Goal: Information Seeking & Learning: Learn about a topic

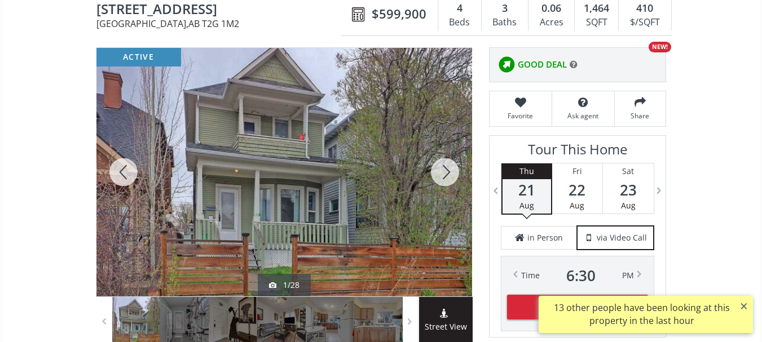
scroll to position [131, 0]
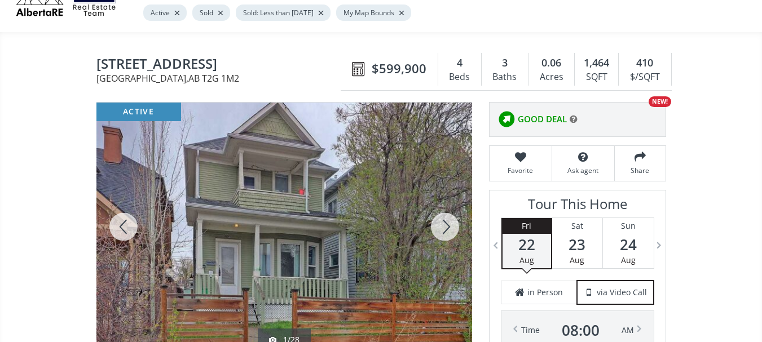
scroll to position [56, 0]
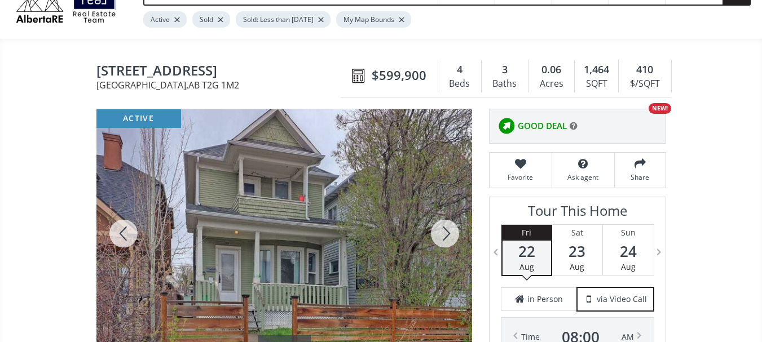
click at [443, 235] on div at bounding box center [445, 233] width 54 height 249
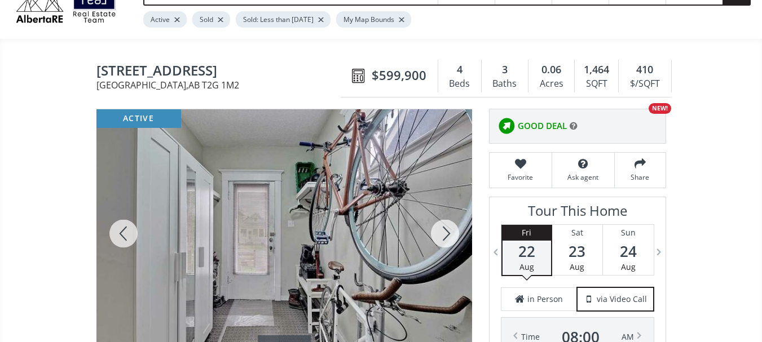
click at [445, 235] on div at bounding box center [445, 233] width 54 height 249
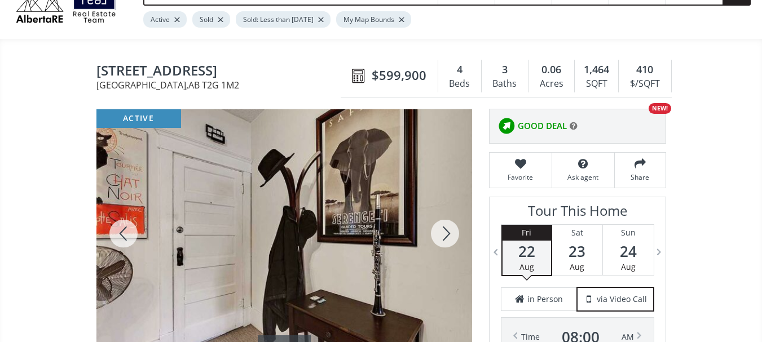
click at [445, 235] on div at bounding box center [445, 233] width 54 height 249
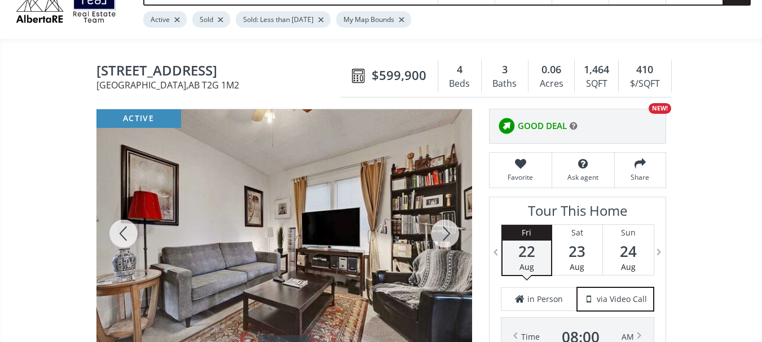
click at [445, 235] on div at bounding box center [445, 233] width 54 height 249
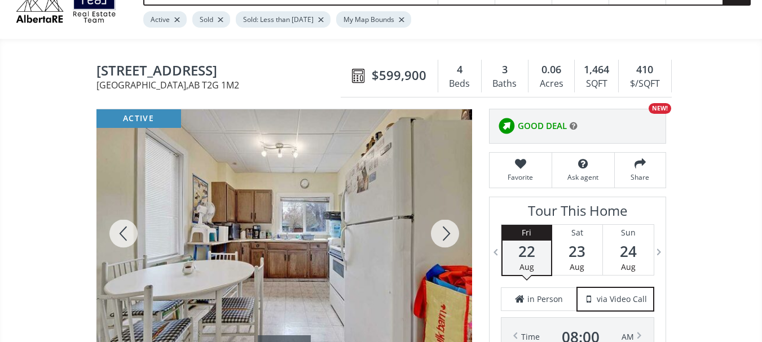
click at [445, 235] on div at bounding box center [445, 233] width 54 height 249
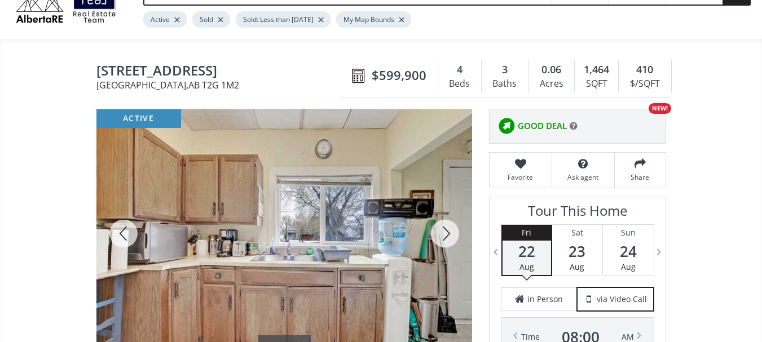
click at [447, 234] on div at bounding box center [445, 233] width 54 height 249
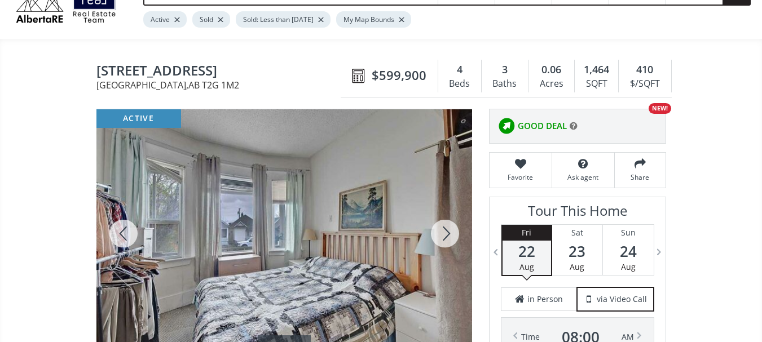
click at [447, 234] on div at bounding box center [445, 233] width 54 height 249
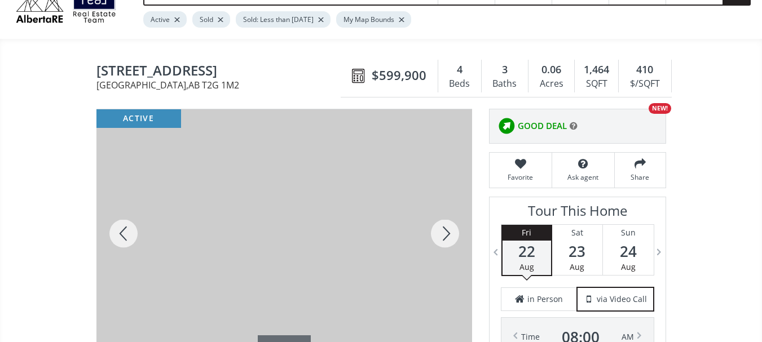
click at [447, 234] on div at bounding box center [445, 233] width 54 height 249
click at [447, 233] on div at bounding box center [445, 233] width 54 height 249
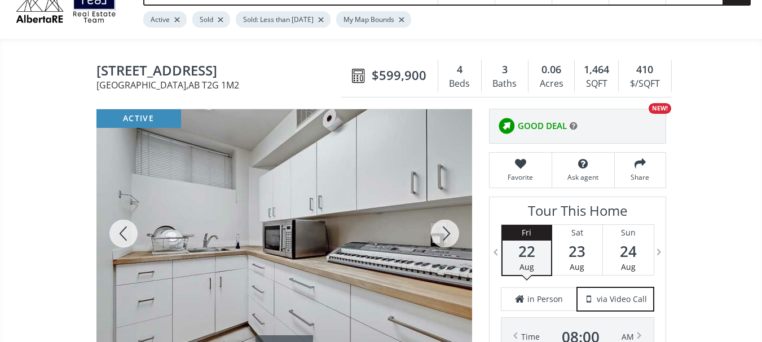
click at [447, 233] on div at bounding box center [445, 233] width 54 height 249
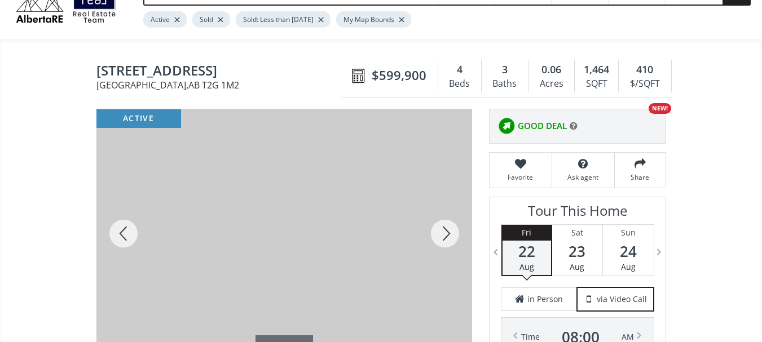
click at [446, 233] on div at bounding box center [445, 233] width 54 height 249
click at [444, 235] on div at bounding box center [445, 233] width 54 height 249
click at [446, 233] on div at bounding box center [445, 233] width 54 height 249
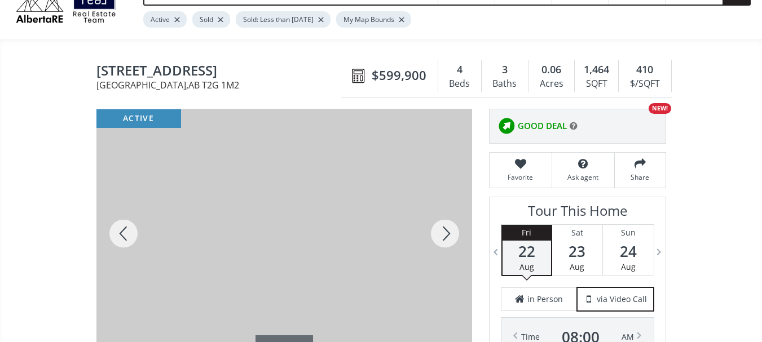
click at [446, 233] on div at bounding box center [445, 233] width 54 height 249
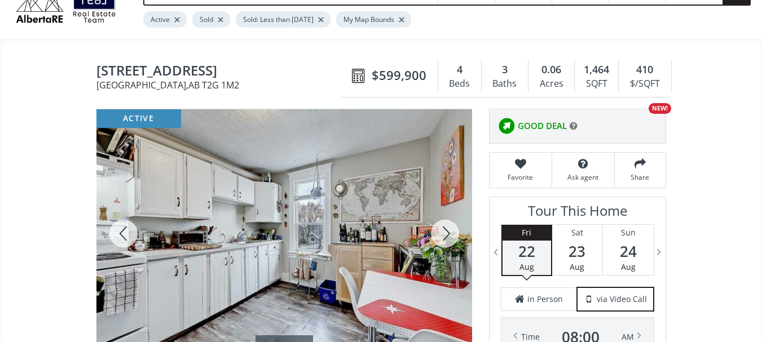
click at [448, 232] on div at bounding box center [445, 233] width 54 height 249
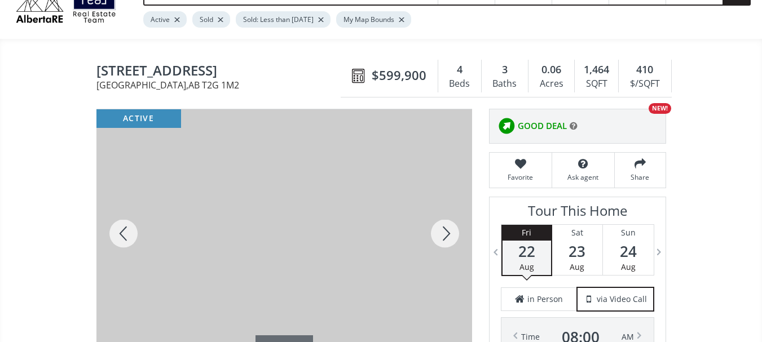
click at [447, 230] on div at bounding box center [445, 233] width 54 height 249
click at [449, 230] on div at bounding box center [445, 233] width 54 height 249
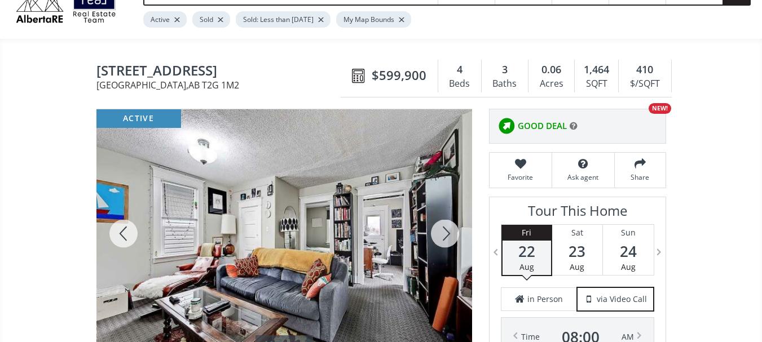
click at [448, 235] on div at bounding box center [445, 233] width 54 height 249
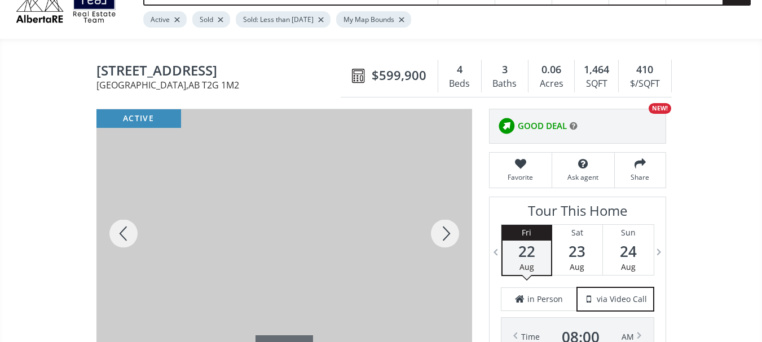
click at [447, 231] on div at bounding box center [445, 233] width 54 height 249
click at [448, 233] on div at bounding box center [445, 233] width 54 height 249
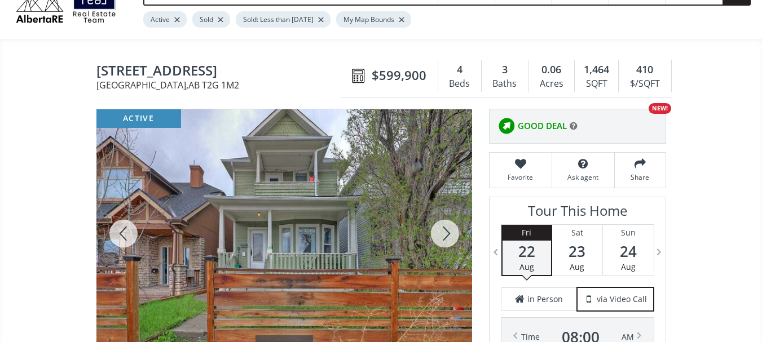
click at [448, 233] on div at bounding box center [445, 233] width 54 height 249
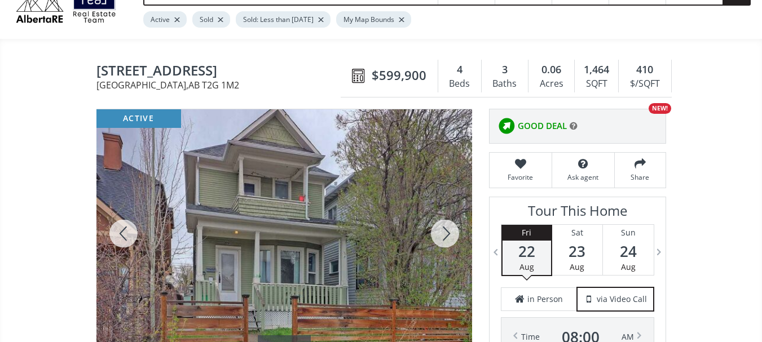
click at [448, 233] on div at bounding box center [445, 233] width 54 height 249
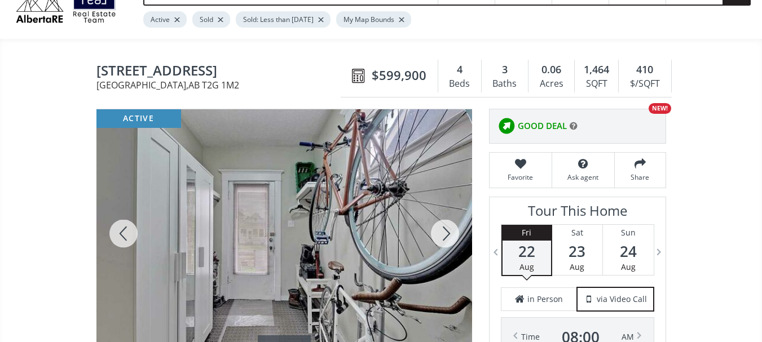
click at [448, 233] on div at bounding box center [445, 233] width 54 height 249
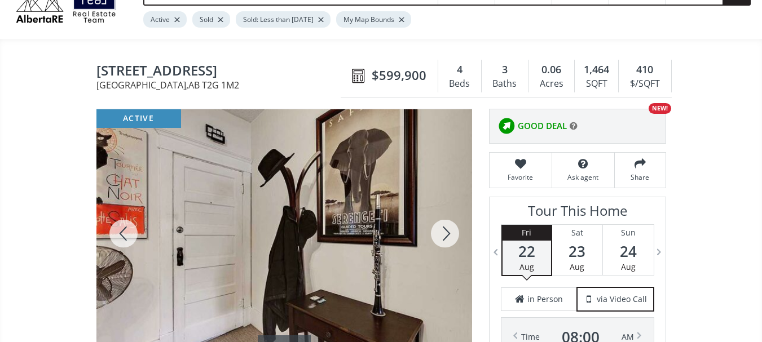
click at [448, 233] on div at bounding box center [445, 233] width 54 height 249
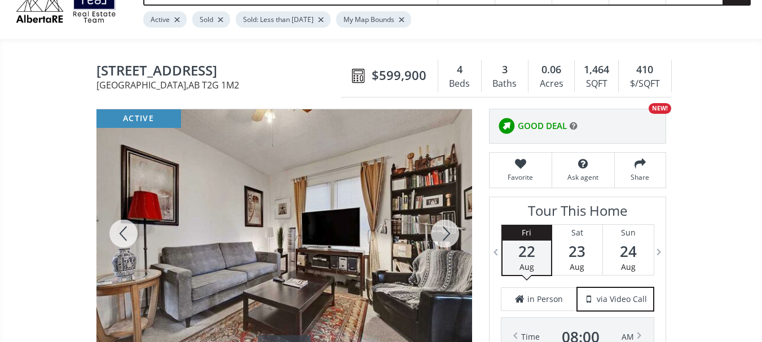
click at [448, 233] on div at bounding box center [445, 233] width 54 height 249
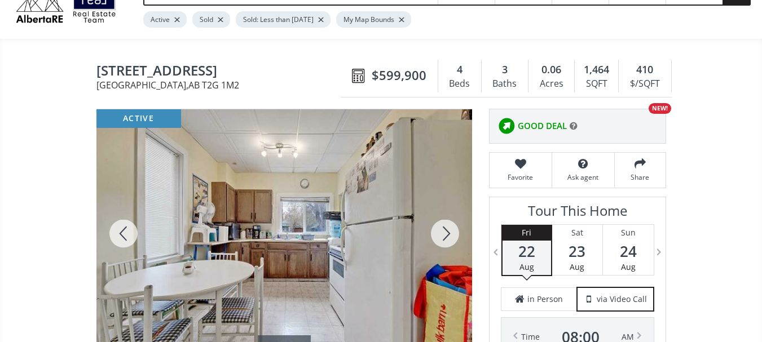
click at [448, 233] on div at bounding box center [445, 233] width 54 height 249
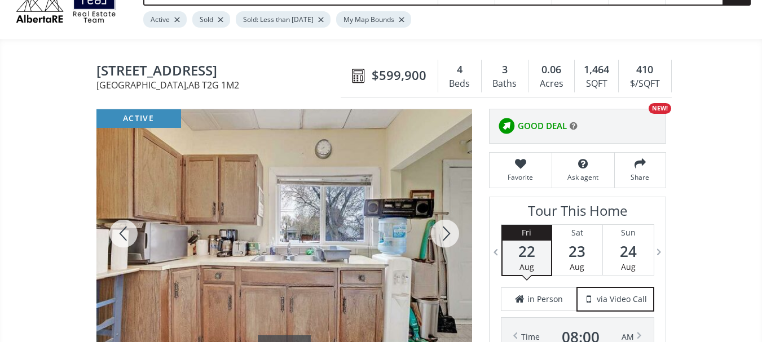
click at [448, 233] on div at bounding box center [445, 233] width 54 height 249
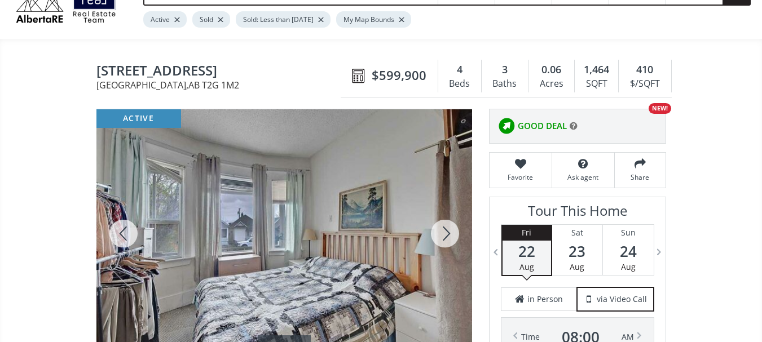
click at [448, 233] on div at bounding box center [445, 233] width 54 height 249
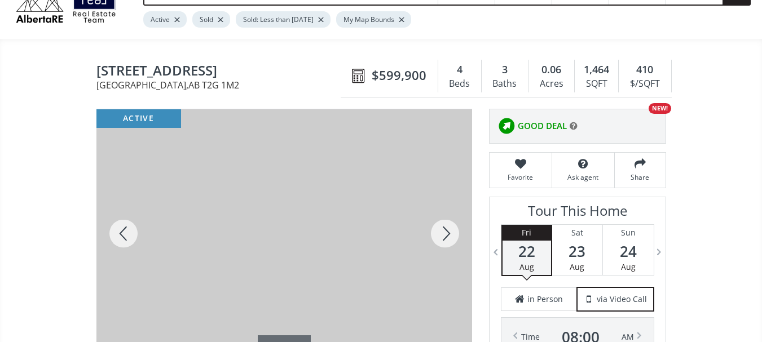
click at [448, 233] on div at bounding box center [445, 233] width 54 height 249
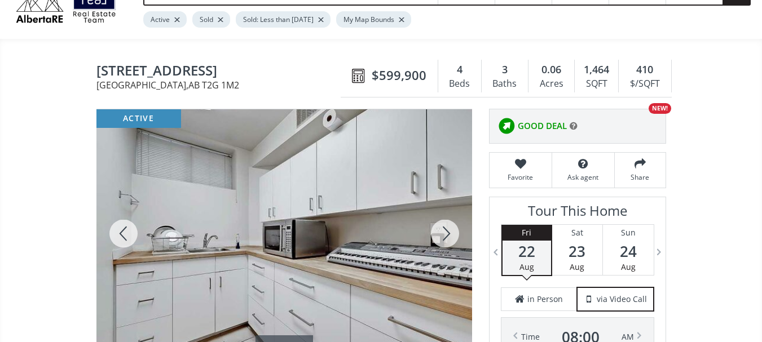
click at [448, 233] on div at bounding box center [445, 233] width 54 height 249
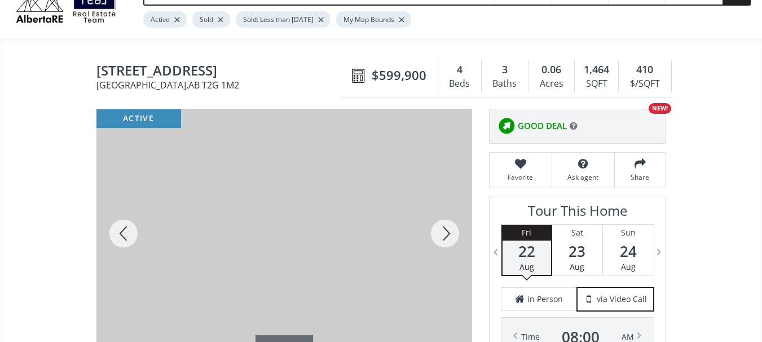
click at [448, 233] on div at bounding box center [445, 233] width 54 height 249
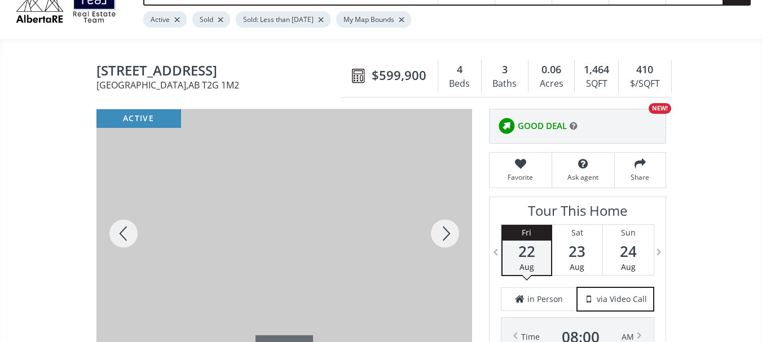
click at [448, 233] on div at bounding box center [445, 233] width 54 height 249
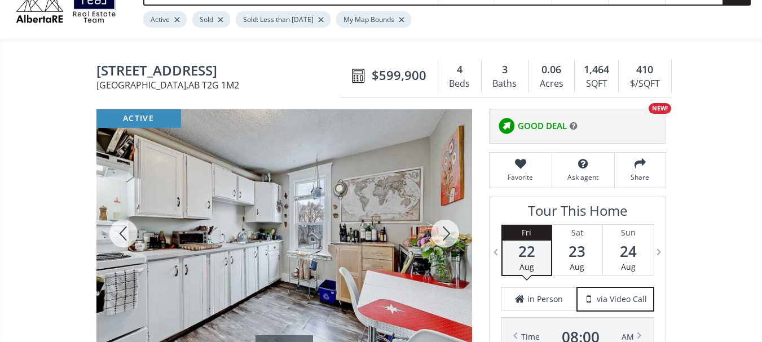
click at [448, 233] on div at bounding box center [445, 233] width 54 height 249
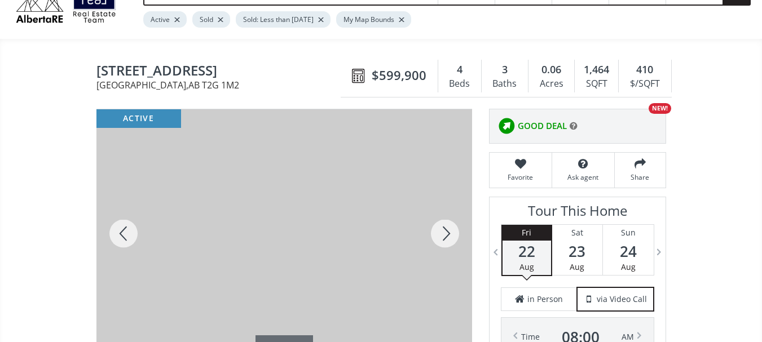
click at [448, 233] on div at bounding box center [445, 233] width 54 height 249
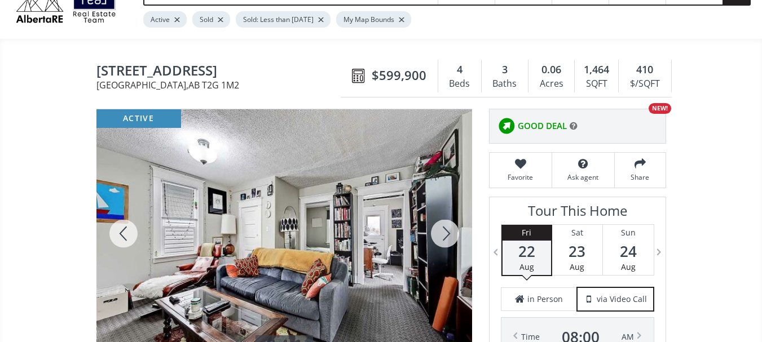
click at [448, 233] on div at bounding box center [445, 233] width 54 height 249
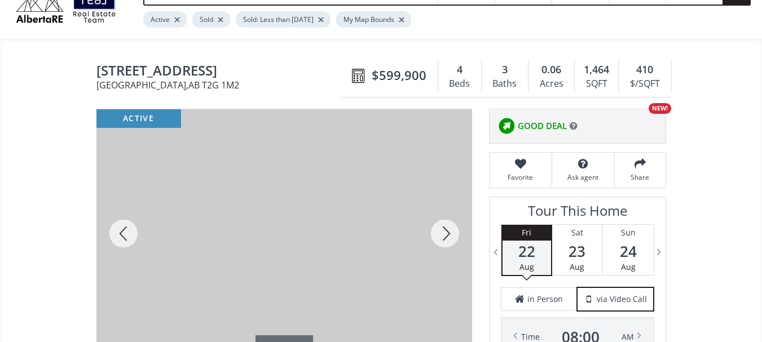
click at [448, 233] on div at bounding box center [445, 233] width 54 height 249
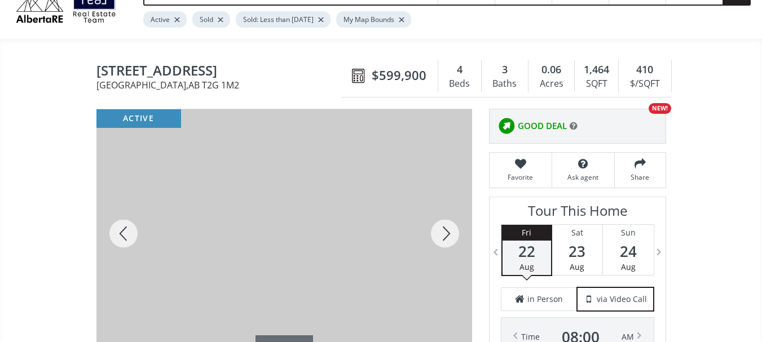
click at [448, 233] on div at bounding box center [445, 233] width 54 height 249
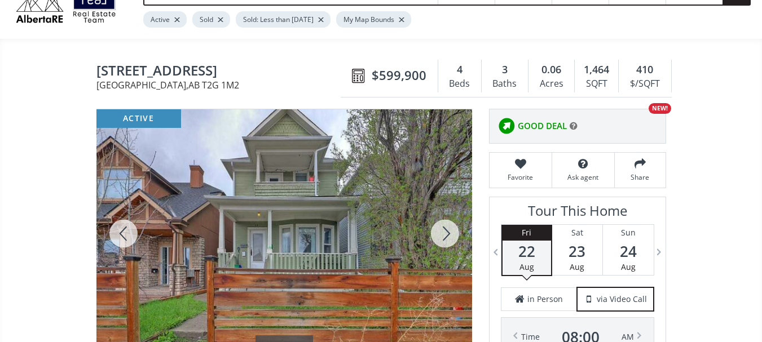
click at [447, 233] on div at bounding box center [445, 233] width 54 height 249
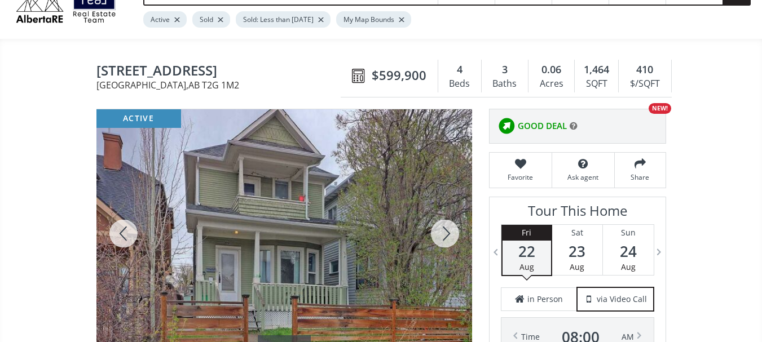
click at [447, 233] on div at bounding box center [445, 233] width 54 height 249
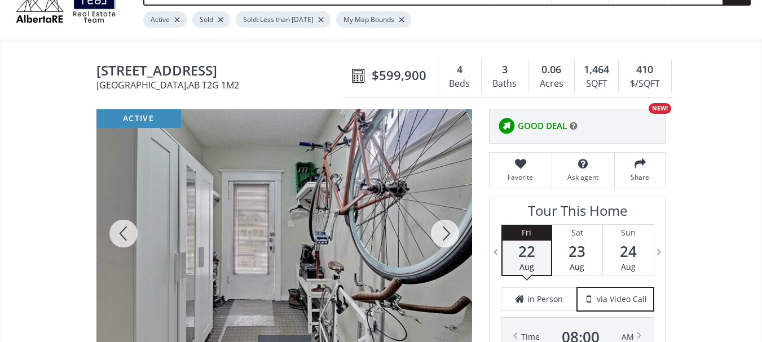
click at [447, 233] on div at bounding box center [445, 233] width 54 height 249
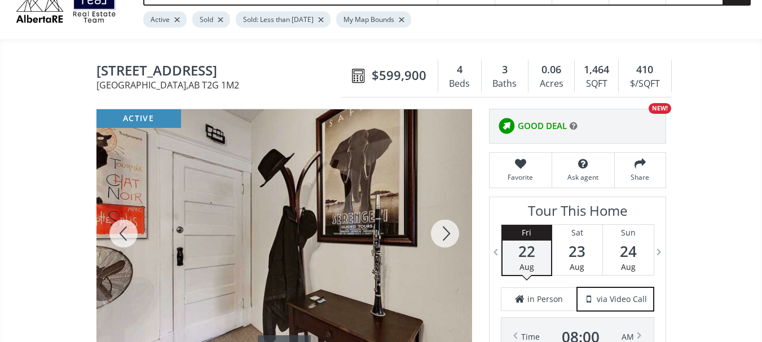
click at [447, 233] on div at bounding box center [445, 233] width 54 height 249
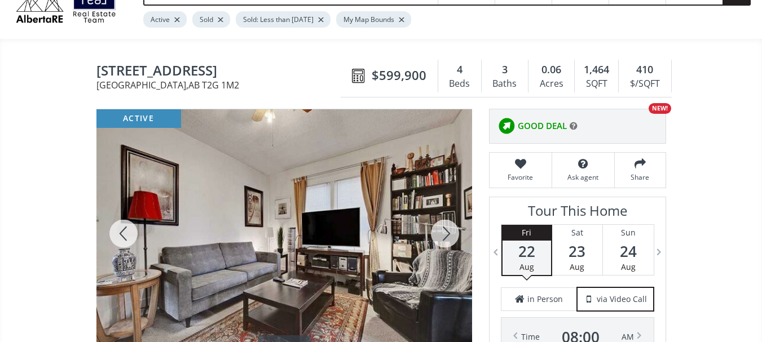
click at [447, 233] on div at bounding box center [445, 233] width 54 height 249
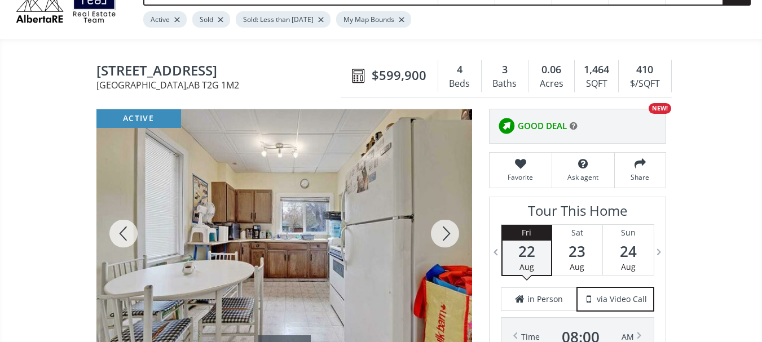
click at [447, 233] on div at bounding box center [445, 233] width 54 height 249
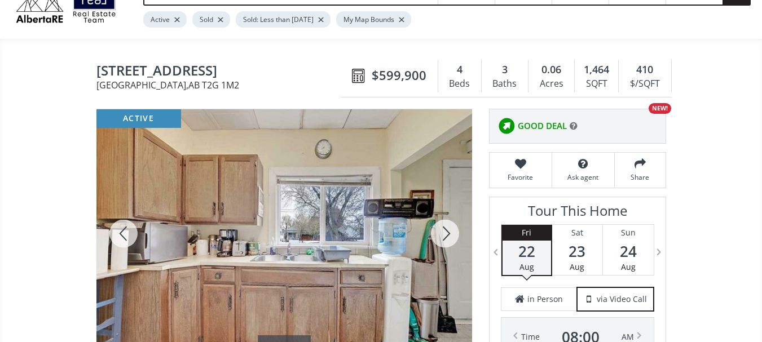
click at [447, 233] on div at bounding box center [445, 233] width 54 height 249
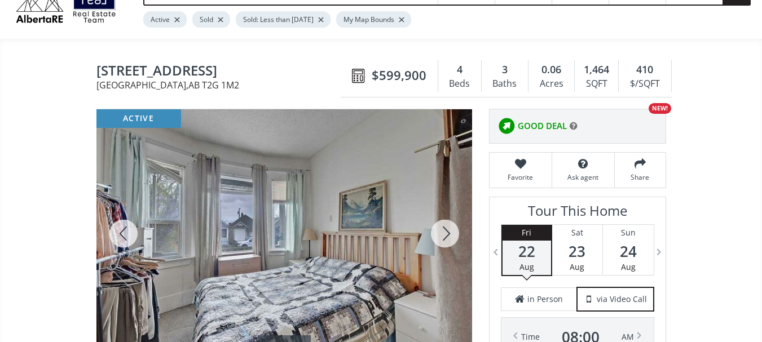
click at [447, 233] on div at bounding box center [445, 233] width 54 height 249
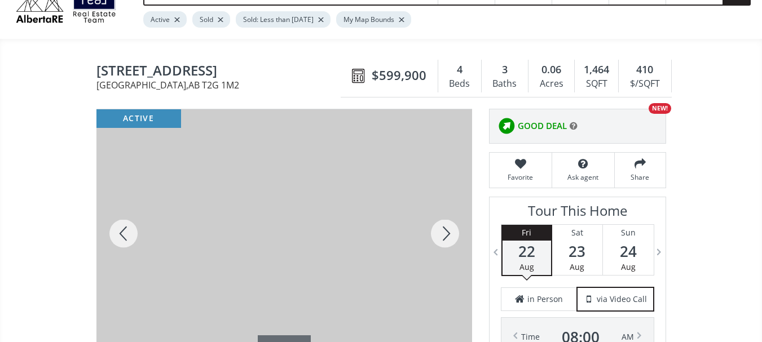
click at [447, 233] on div at bounding box center [445, 233] width 54 height 249
click at [121, 230] on div at bounding box center [123, 233] width 54 height 249
click at [448, 235] on div at bounding box center [445, 233] width 54 height 249
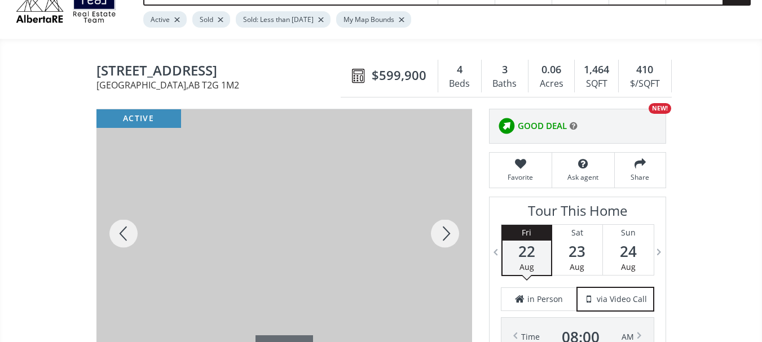
click at [448, 235] on div at bounding box center [445, 233] width 54 height 249
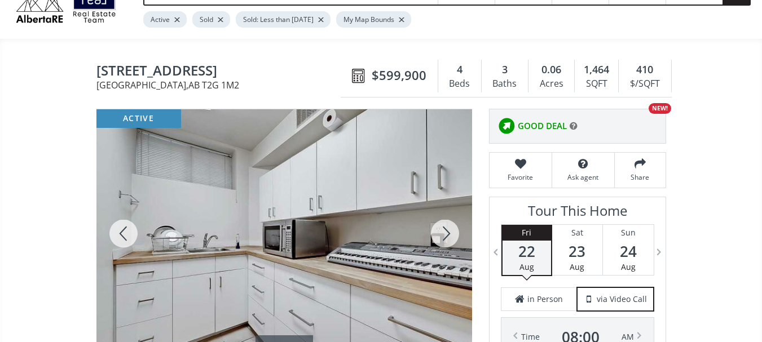
click at [448, 235] on div at bounding box center [445, 233] width 54 height 249
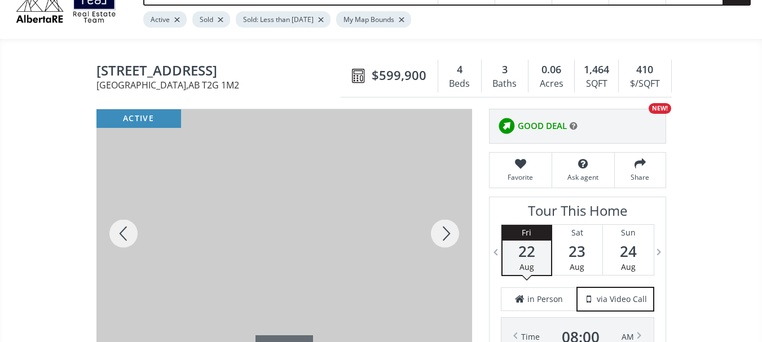
click at [448, 235] on div at bounding box center [445, 233] width 54 height 249
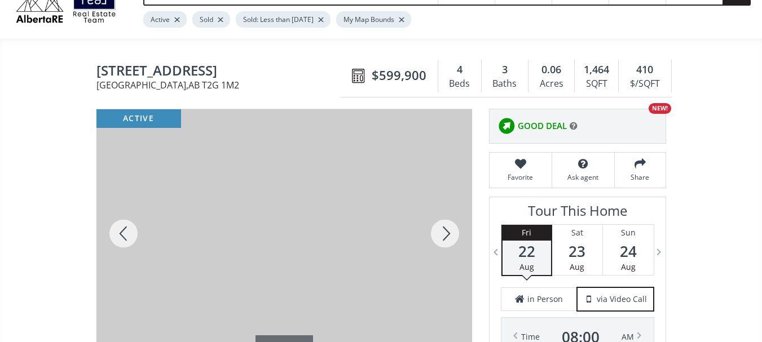
click at [448, 235] on div at bounding box center [445, 233] width 54 height 249
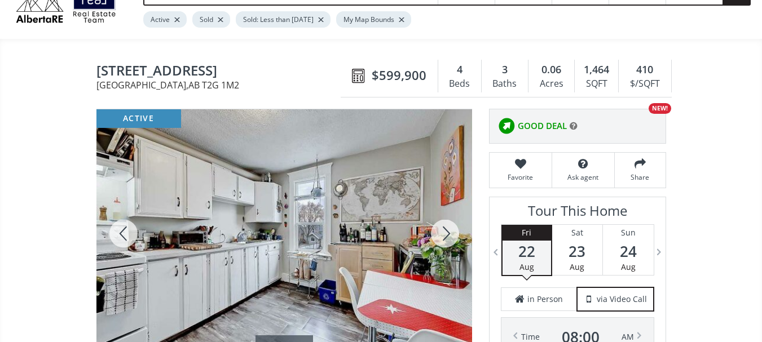
click at [448, 235] on div at bounding box center [445, 233] width 54 height 249
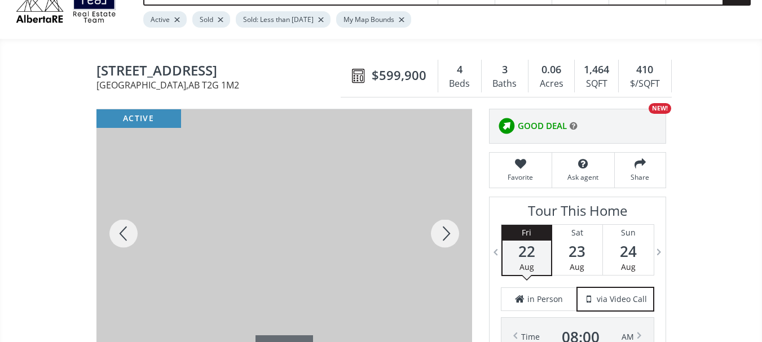
click at [448, 235] on div at bounding box center [445, 233] width 54 height 249
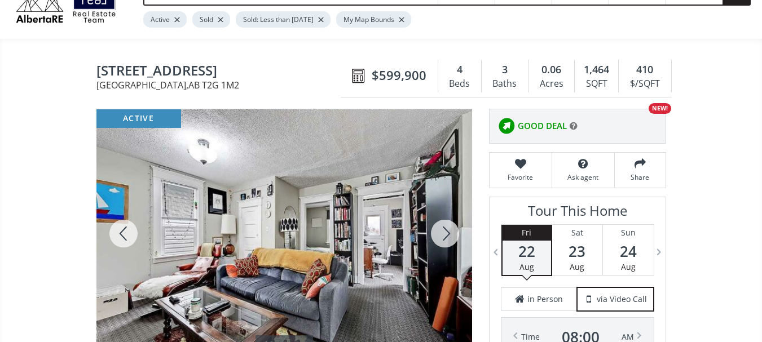
click at [448, 235] on div at bounding box center [445, 233] width 54 height 249
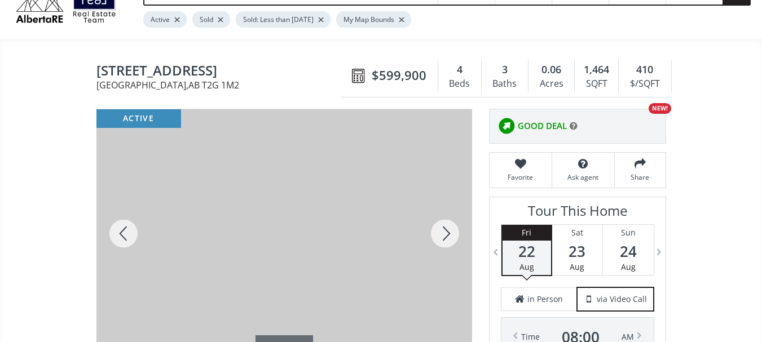
click at [448, 235] on div at bounding box center [445, 233] width 54 height 249
click at [446, 232] on div at bounding box center [445, 233] width 54 height 249
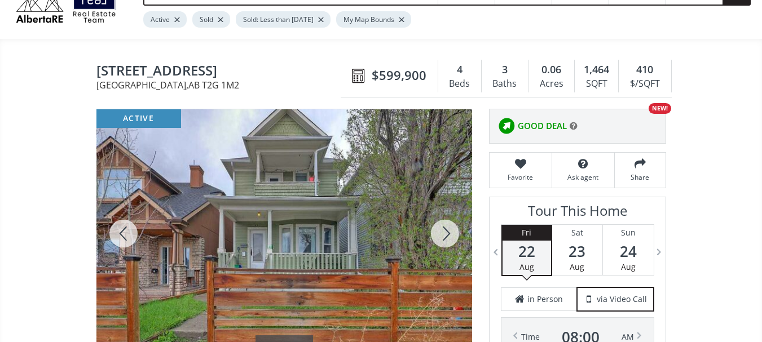
click at [446, 232] on div at bounding box center [445, 233] width 54 height 249
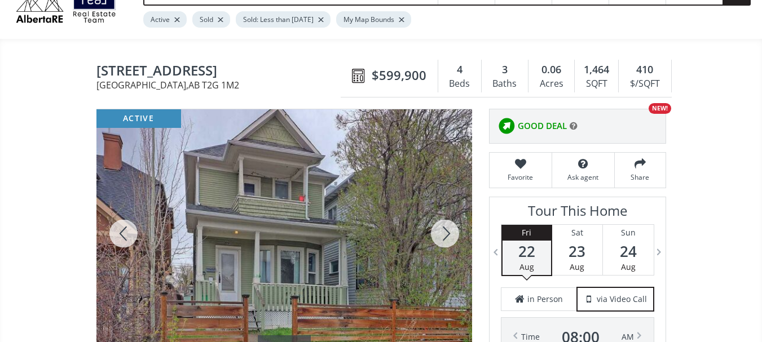
click at [446, 232] on div at bounding box center [445, 233] width 54 height 249
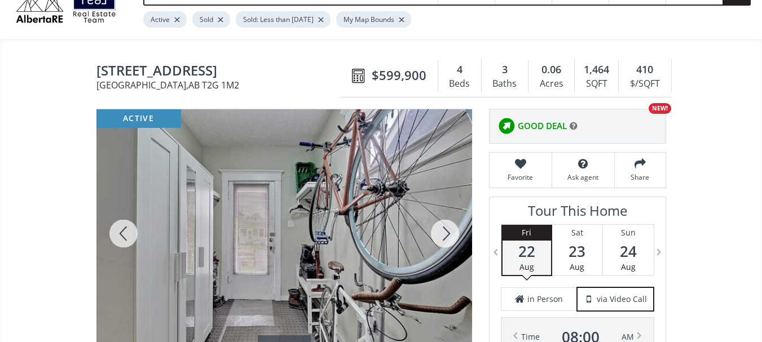
click at [452, 235] on div at bounding box center [445, 233] width 54 height 249
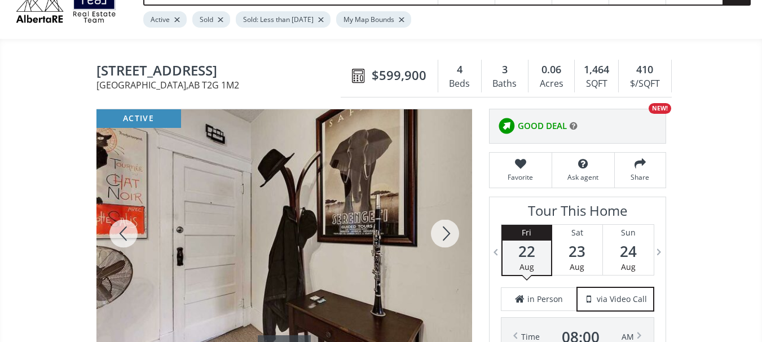
click at [452, 235] on div at bounding box center [445, 233] width 54 height 249
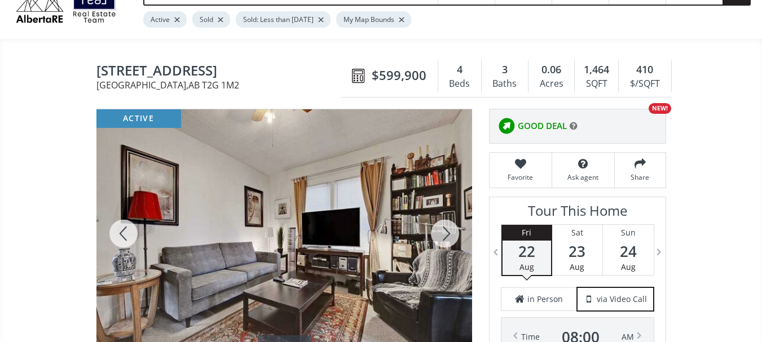
click at [452, 235] on div at bounding box center [445, 233] width 54 height 249
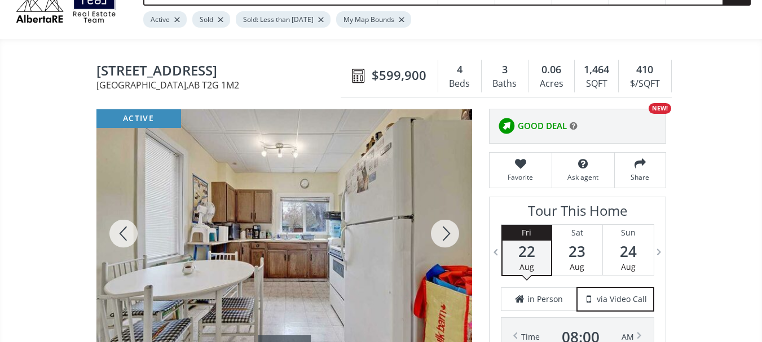
click at [448, 234] on div at bounding box center [445, 233] width 54 height 249
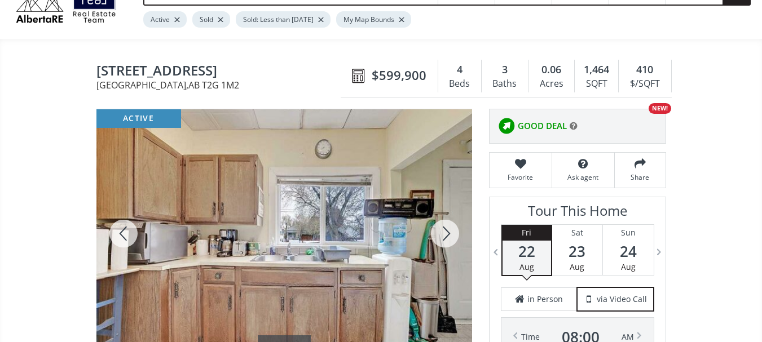
click at [448, 234] on div at bounding box center [445, 233] width 54 height 249
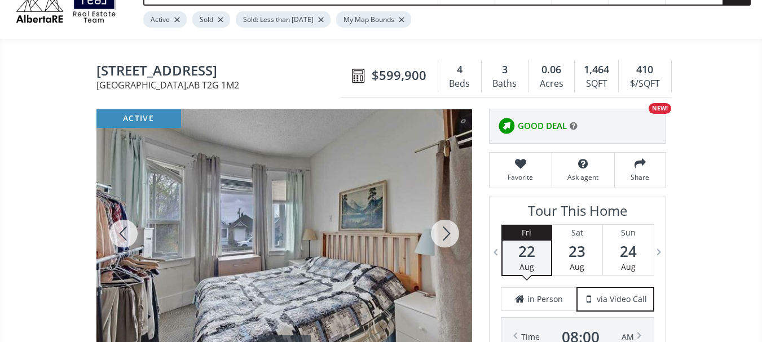
click at [448, 234] on div at bounding box center [445, 233] width 54 height 249
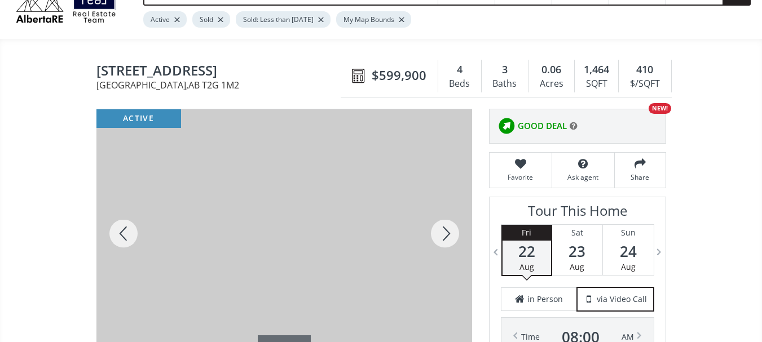
click at [446, 236] on div at bounding box center [445, 233] width 54 height 249
click at [447, 233] on div at bounding box center [445, 233] width 54 height 249
click at [444, 233] on div at bounding box center [445, 233] width 54 height 249
click at [447, 234] on div at bounding box center [445, 233] width 54 height 249
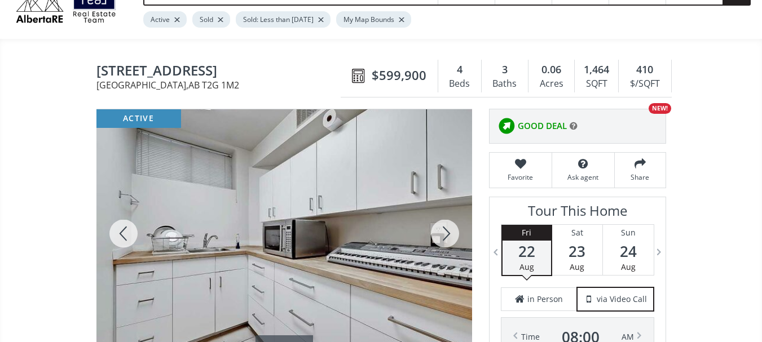
click at [447, 234] on div at bounding box center [445, 233] width 54 height 249
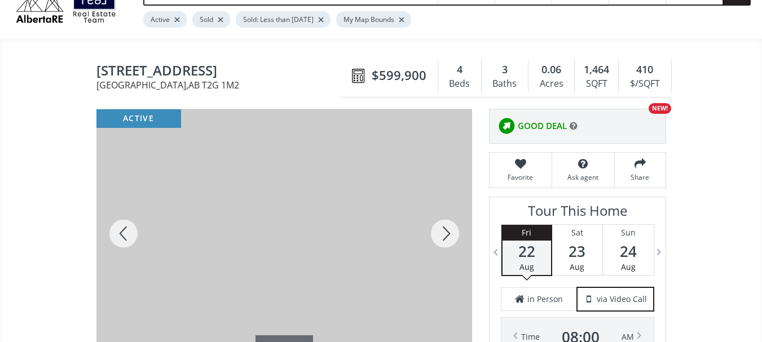
click at [447, 234] on div at bounding box center [445, 233] width 54 height 249
click at [446, 232] on div at bounding box center [445, 233] width 54 height 249
click at [447, 232] on div at bounding box center [445, 233] width 54 height 249
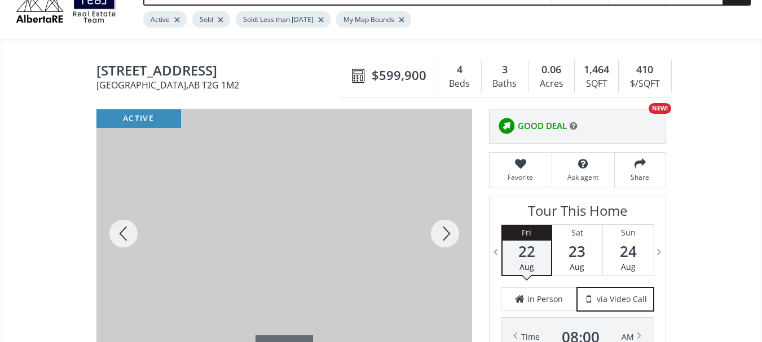
click at [447, 232] on div at bounding box center [445, 233] width 54 height 249
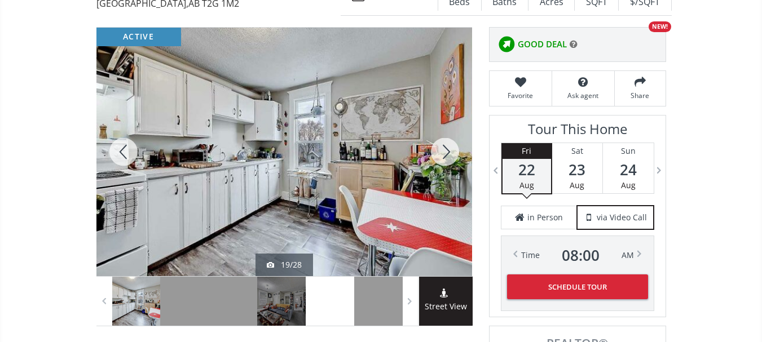
scroll to position [169, 0]
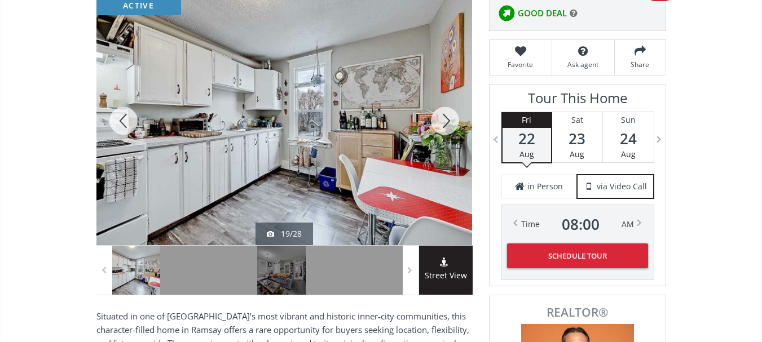
click at [442, 123] on div at bounding box center [445, 121] width 54 height 249
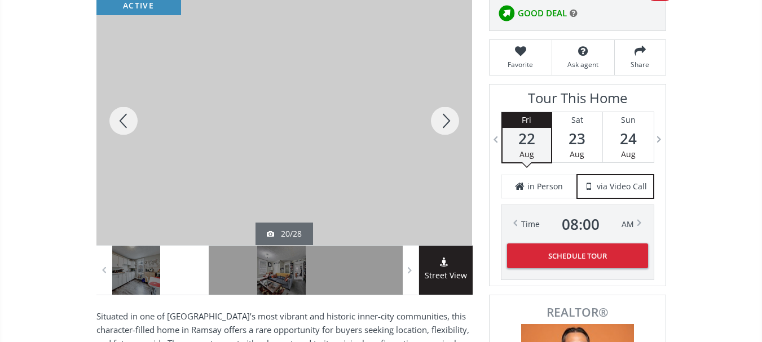
click at [444, 124] on div at bounding box center [445, 121] width 54 height 249
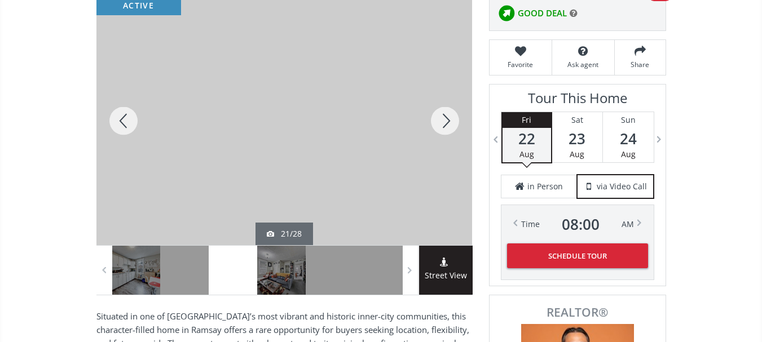
click at [444, 124] on div at bounding box center [445, 121] width 54 height 249
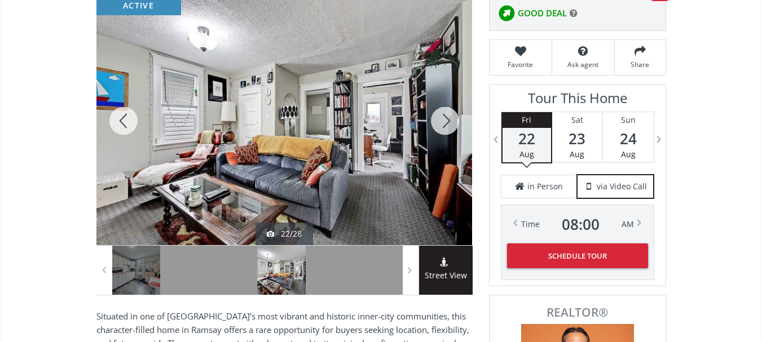
click at [444, 124] on div at bounding box center [445, 121] width 54 height 249
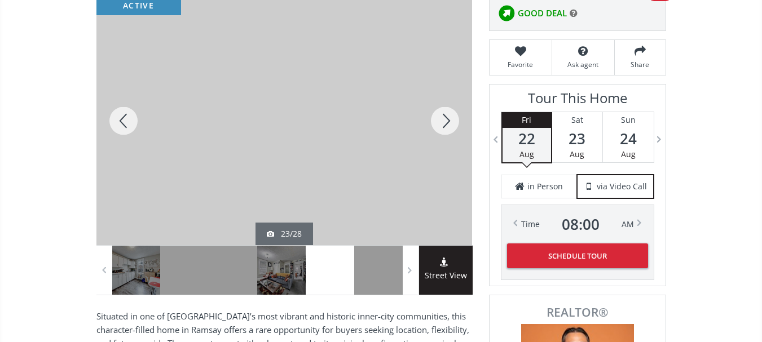
click at [120, 120] on div at bounding box center [123, 121] width 54 height 249
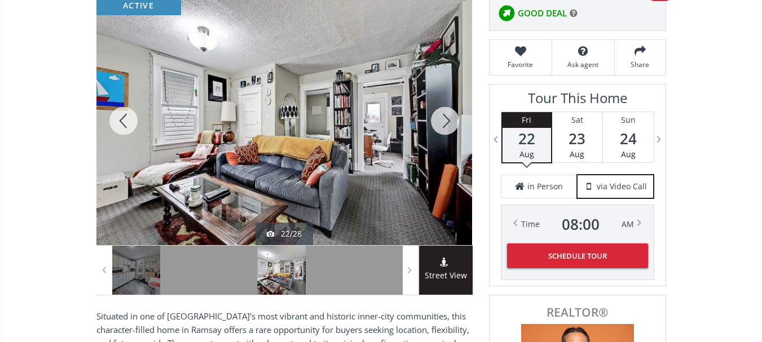
click at [444, 124] on div at bounding box center [445, 121] width 54 height 249
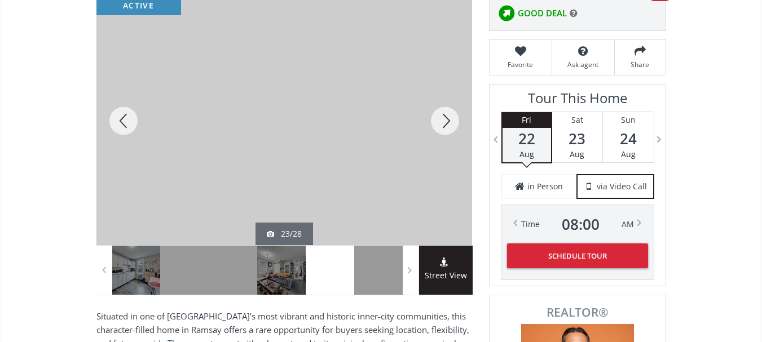
click at [444, 124] on div at bounding box center [445, 121] width 54 height 249
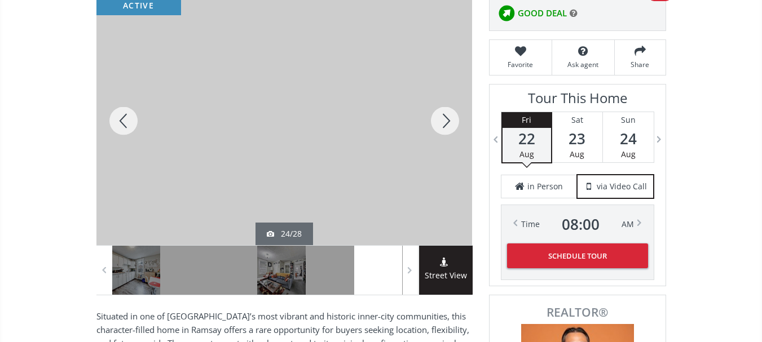
click at [444, 124] on div at bounding box center [445, 121] width 54 height 249
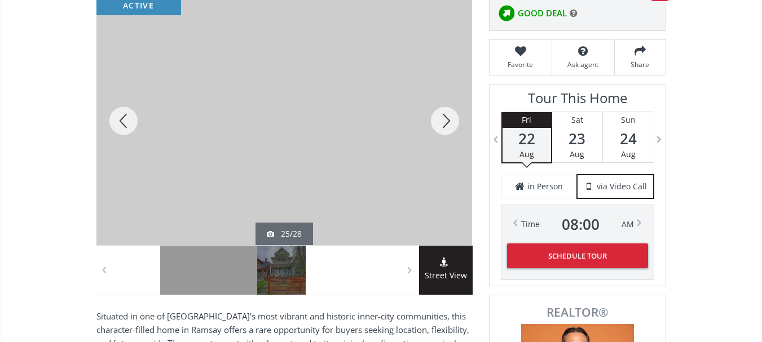
click at [444, 124] on div at bounding box center [445, 121] width 54 height 249
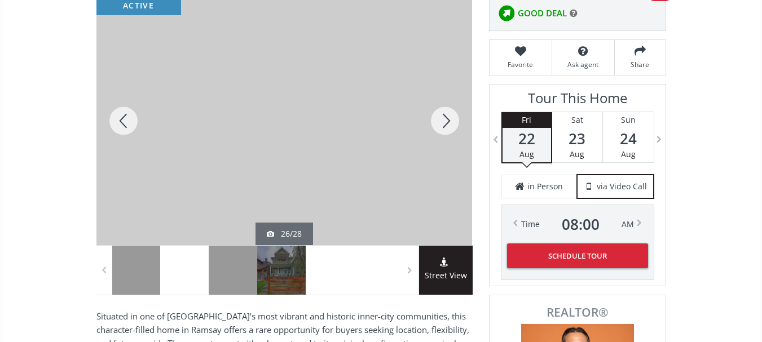
click at [444, 124] on div at bounding box center [445, 121] width 54 height 249
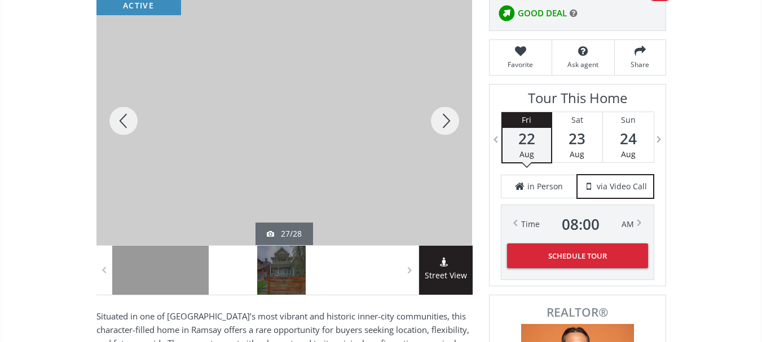
click at [443, 123] on div at bounding box center [445, 121] width 54 height 249
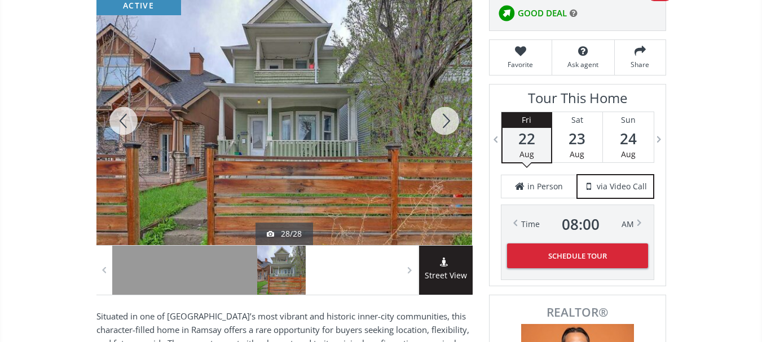
click at [443, 123] on div at bounding box center [445, 121] width 54 height 249
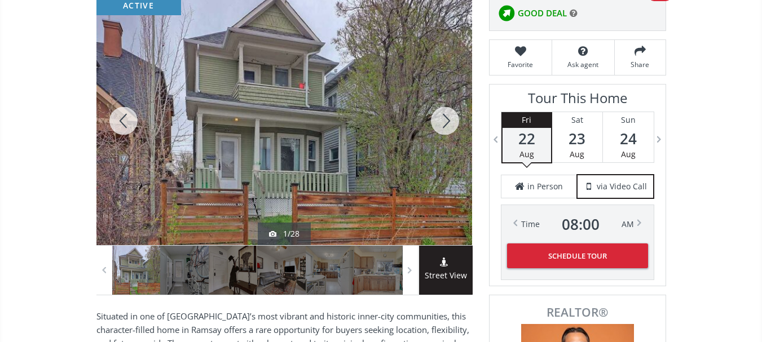
click at [443, 123] on div at bounding box center [445, 121] width 54 height 249
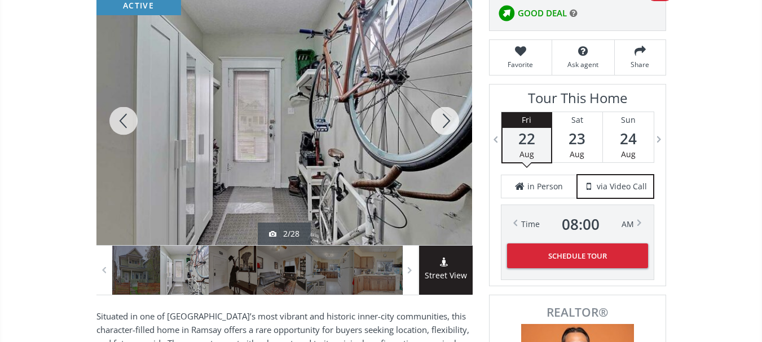
click at [443, 123] on div at bounding box center [445, 121] width 54 height 249
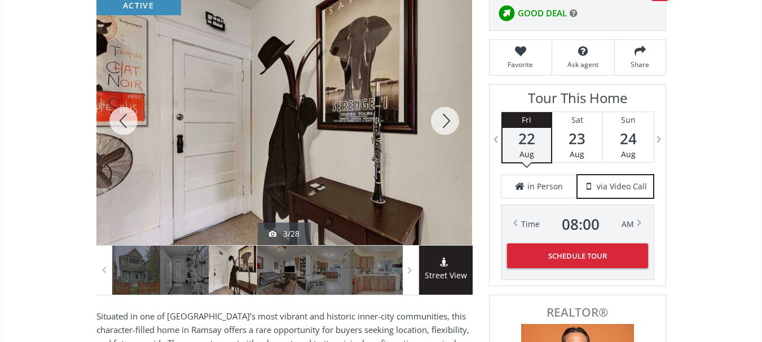
click at [443, 123] on div at bounding box center [445, 121] width 54 height 249
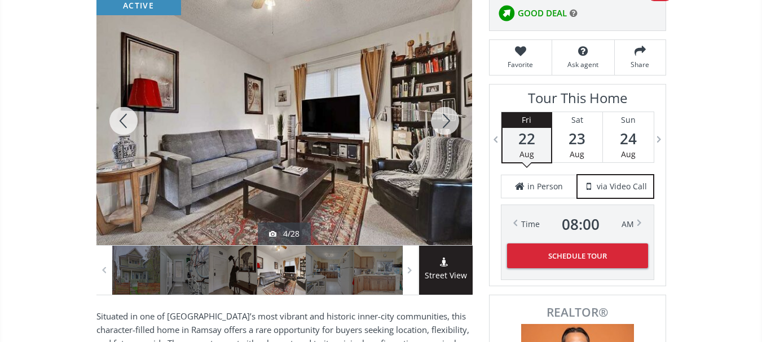
click at [126, 119] on div at bounding box center [123, 121] width 54 height 249
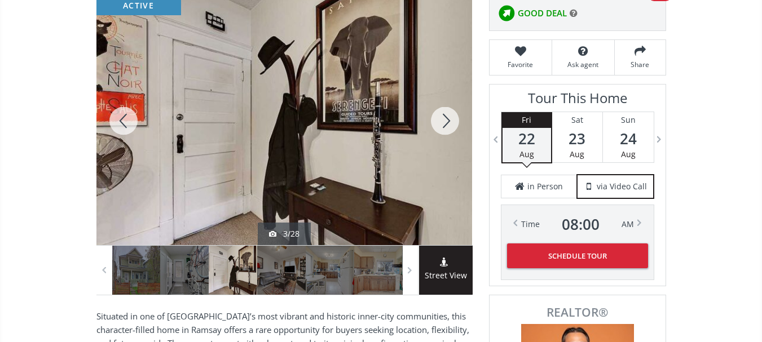
click at [449, 118] on div at bounding box center [445, 121] width 54 height 249
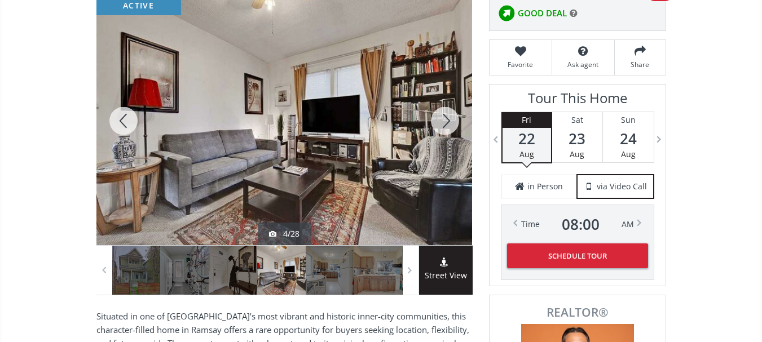
click at [449, 118] on div at bounding box center [445, 121] width 54 height 249
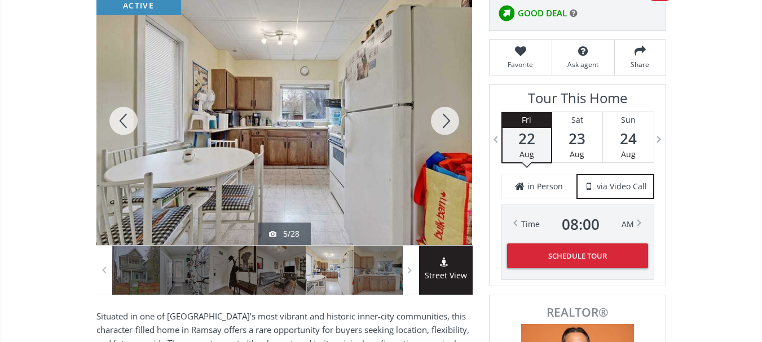
click at [449, 118] on div at bounding box center [445, 121] width 54 height 249
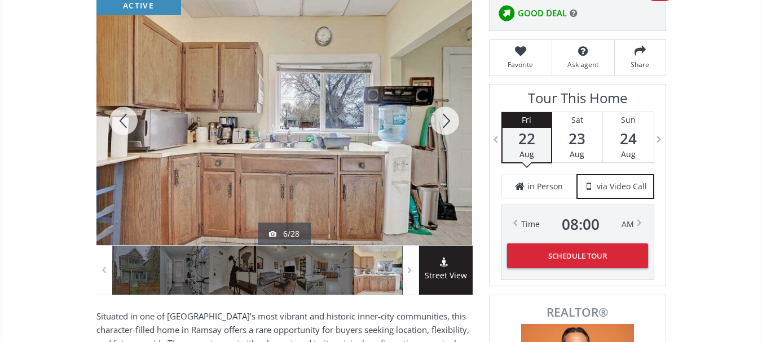
click at [449, 118] on div at bounding box center [445, 121] width 54 height 249
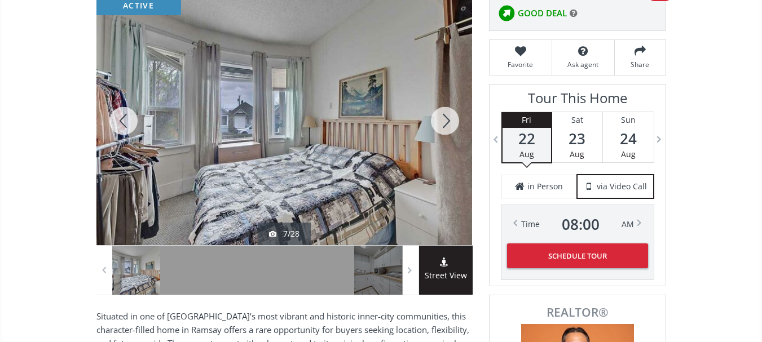
click at [449, 119] on div at bounding box center [445, 121] width 54 height 249
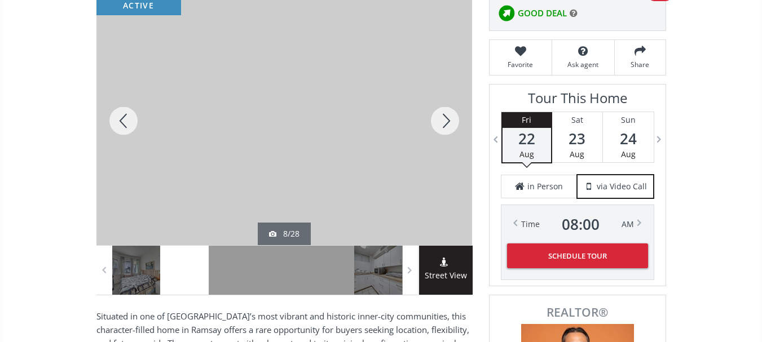
click at [449, 119] on div at bounding box center [445, 121] width 54 height 249
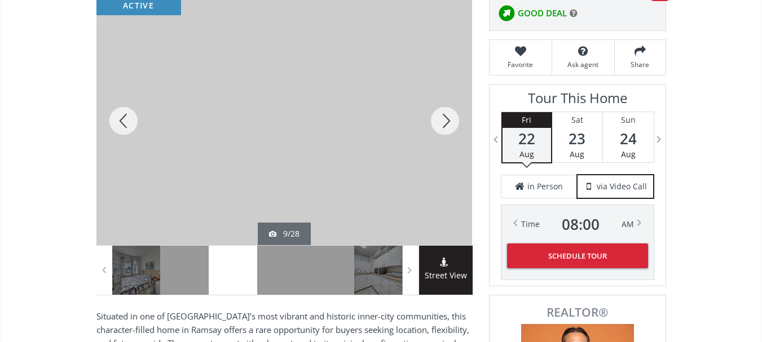
click at [449, 119] on div at bounding box center [445, 121] width 54 height 249
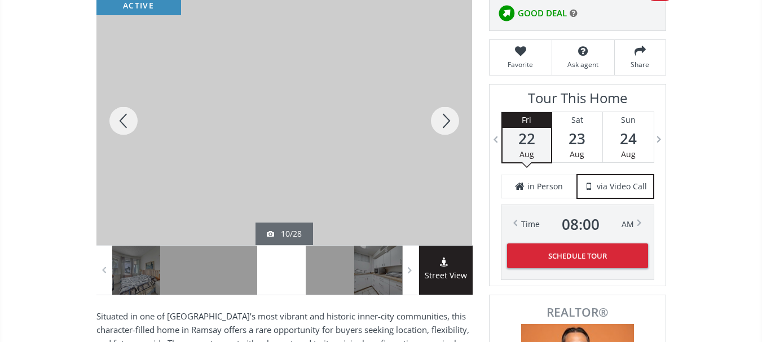
click at [449, 119] on div at bounding box center [445, 121] width 54 height 249
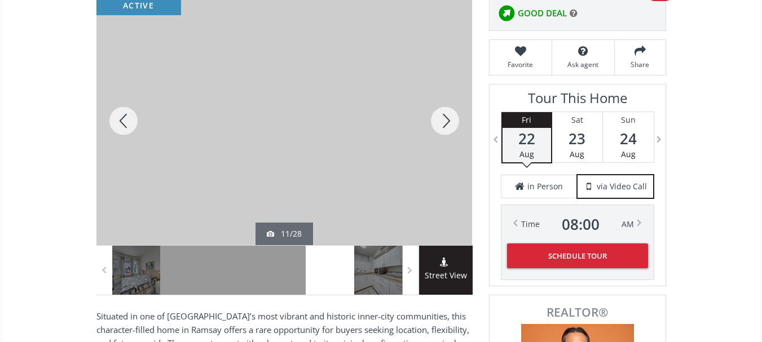
click at [449, 119] on div at bounding box center [445, 121] width 54 height 249
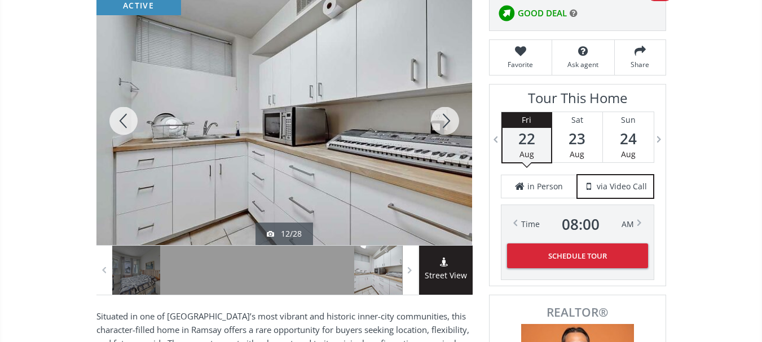
click at [125, 114] on div at bounding box center [123, 121] width 54 height 249
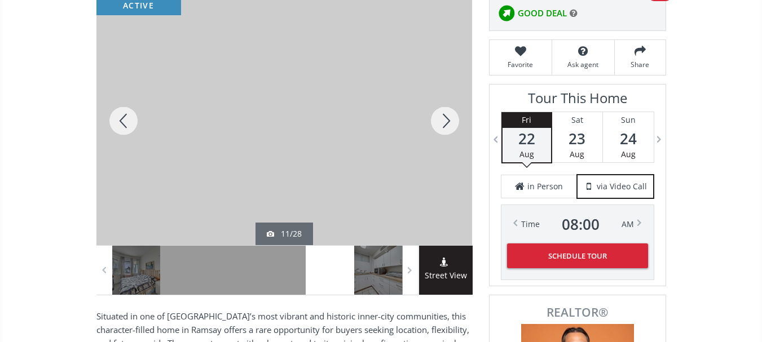
click at [445, 125] on div at bounding box center [445, 121] width 54 height 249
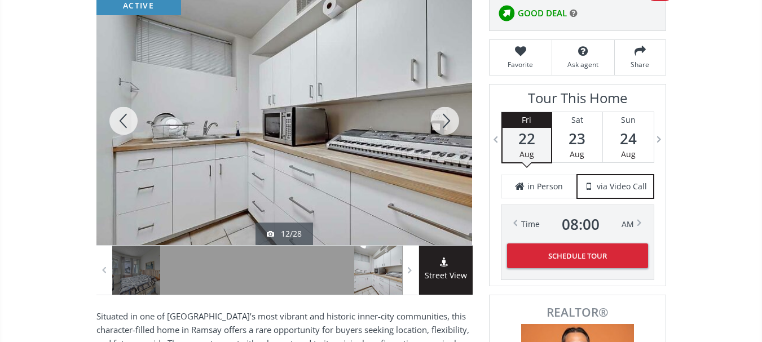
click at [445, 125] on div at bounding box center [445, 121] width 54 height 249
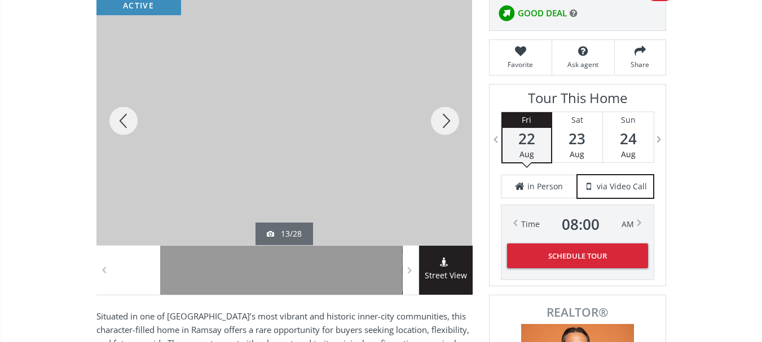
click at [445, 125] on div at bounding box center [445, 121] width 54 height 249
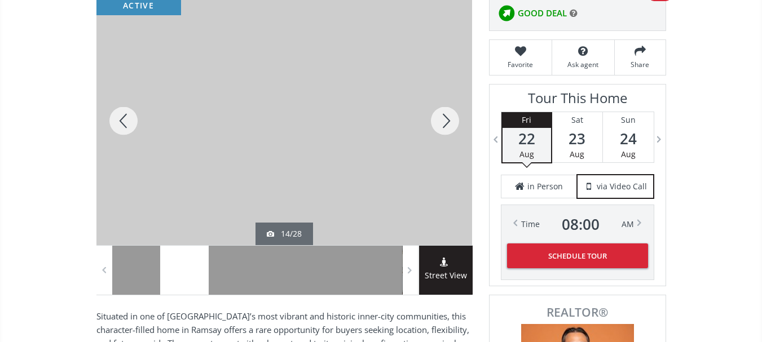
click at [445, 125] on div at bounding box center [445, 121] width 54 height 249
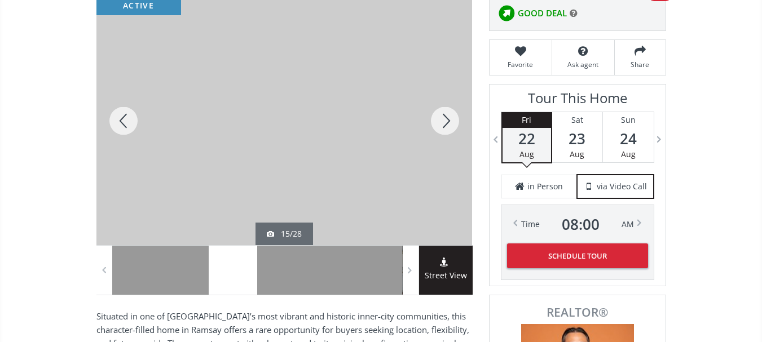
click at [121, 113] on div at bounding box center [123, 121] width 54 height 249
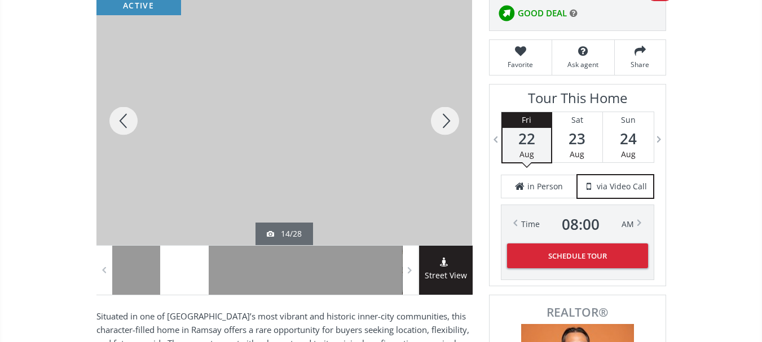
click at [438, 121] on div at bounding box center [445, 121] width 54 height 249
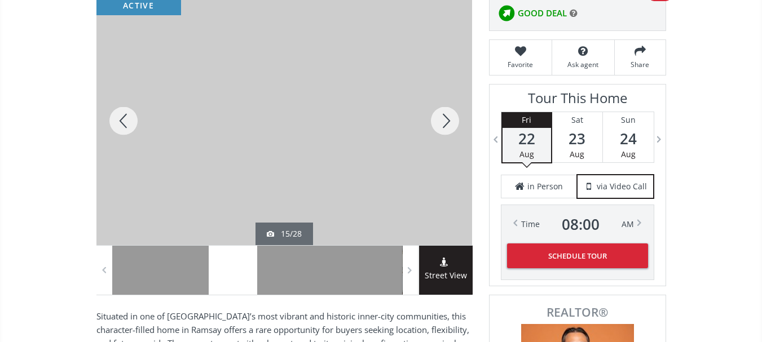
click at [438, 121] on div at bounding box center [445, 121] width 54 height 249
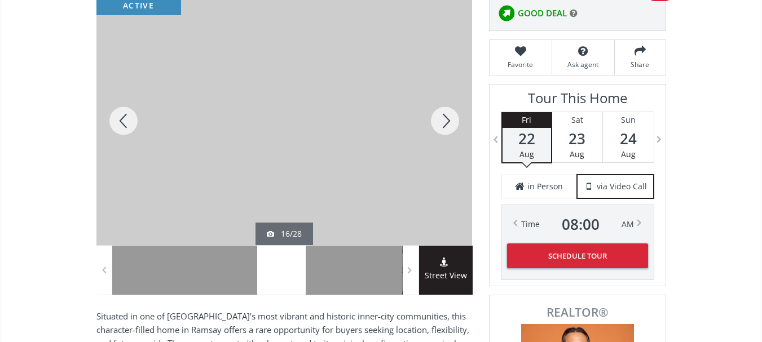
click at [438, 121] on div at bounding box center [445, 121] width 54 height 249
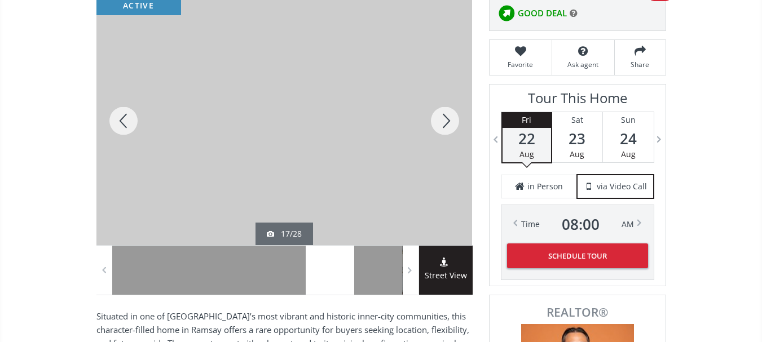
click at [438, 121] on div at bounding box center [445, 121] width 54 height 249
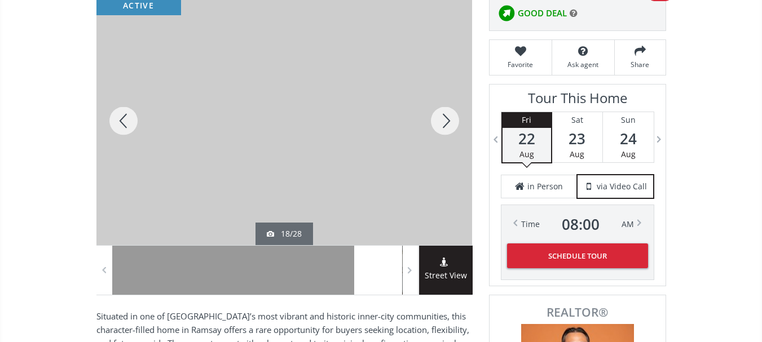
click at [438, 122] on div at bounding box center [445, 121] width 54 height 249
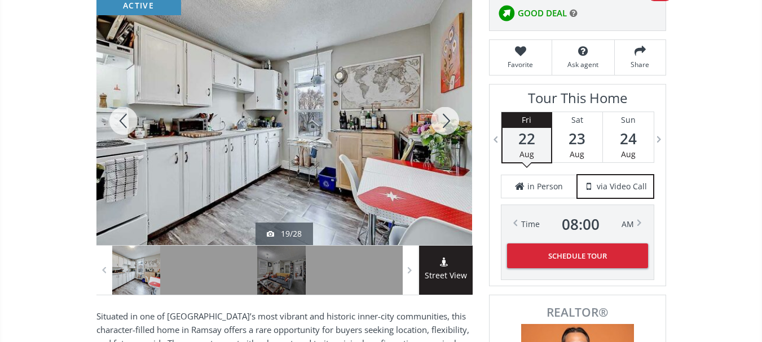
click at [444, 121] on div at bounding box center [445, 121] width 54 height 249
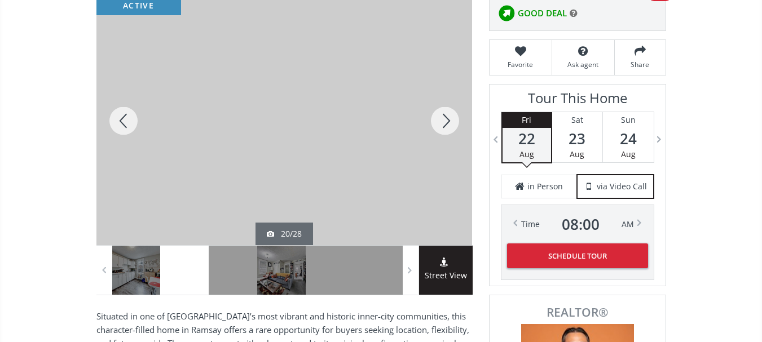
click at [444, 121] on div at bounding box center [445, 121] width 54 height 249
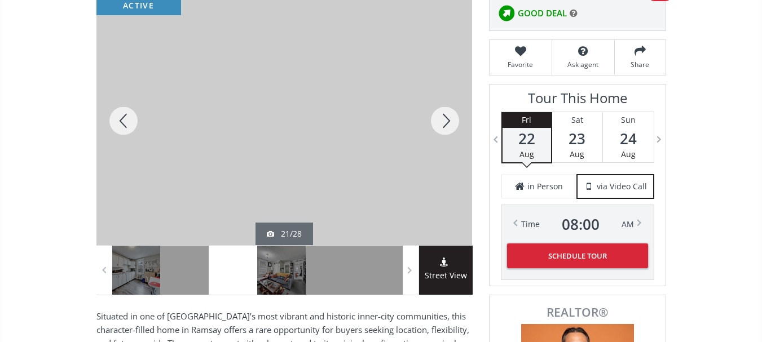
click at [444, 121] on div at bounding box center [445, 121] width 54 height 249
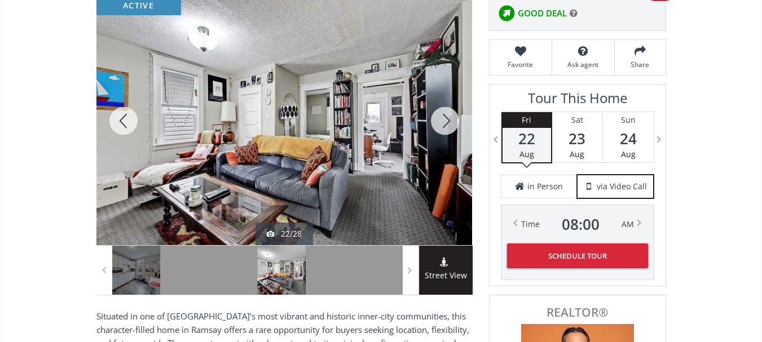
click at [444, 121] on div at bounding box center [445, 121] width 54 height 249
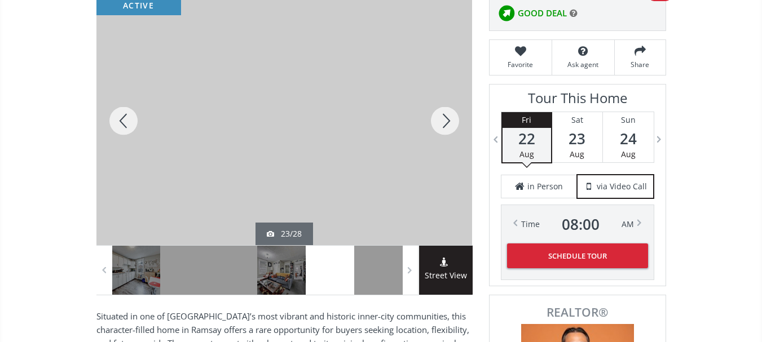
click at [129, 126] on div at bounding box center [123, 121] width 54 height 249
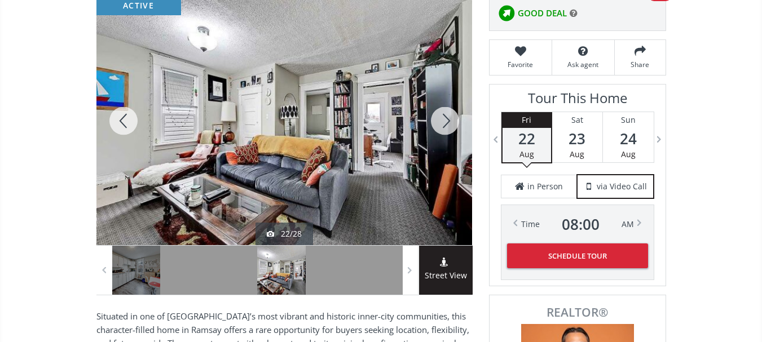
click at [446, 119] on div at bounding box center [445, 121] width 54 height 249
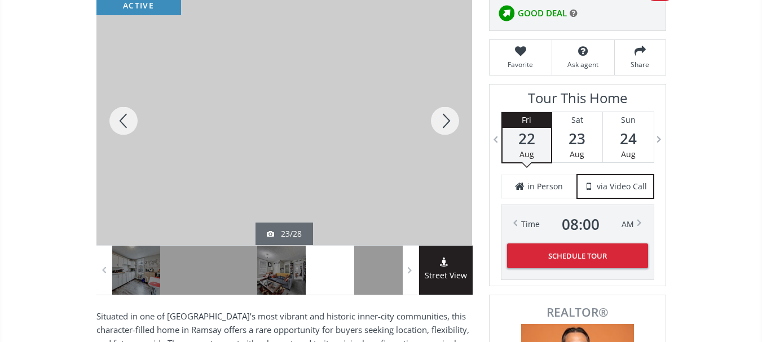
click at [446, 119] on div at bounding box center [445, 121] width 54 height 249
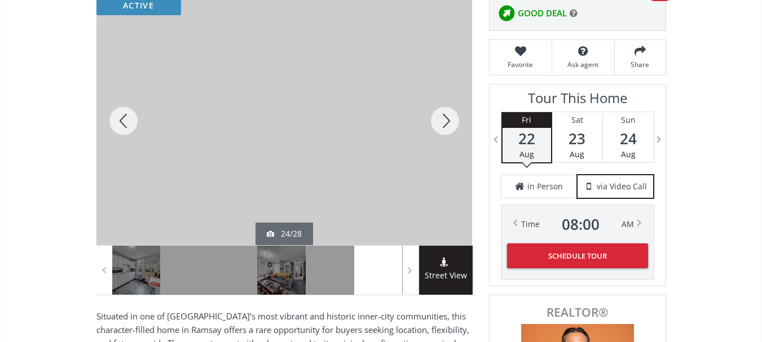
click at [446, 119] on div at bounding box center [445, 121] width 54 height 249
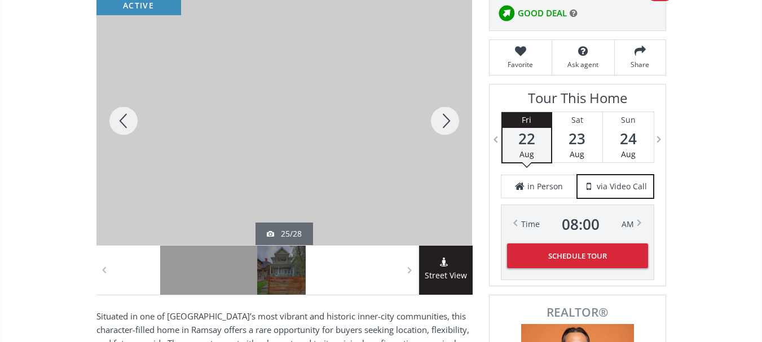
click at [446, 119] on div at bounding box center [445, 121] width 54 height 249
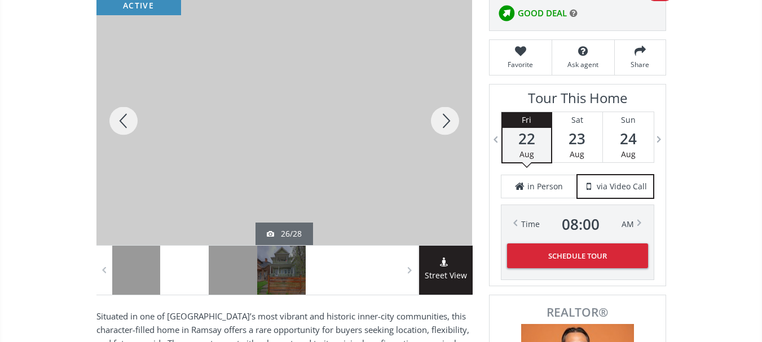
click at [446, 119] on div at bounding box center [445, 121] width 54 height 249
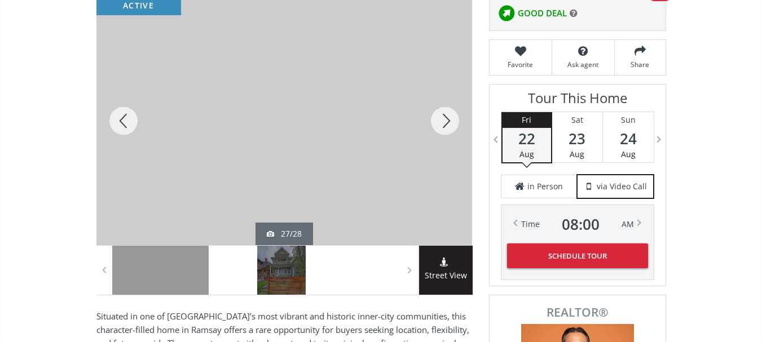
click at [127, 127] on div at bounding box center [123, 121] width 54 height 249
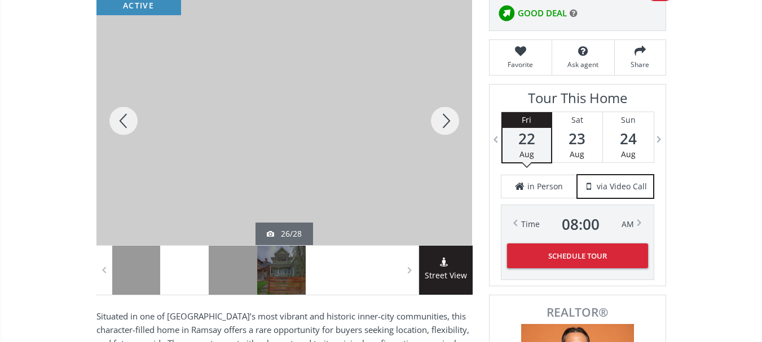
click at [449, 122] on div at bounding box center [445, 121] width 54 height 249
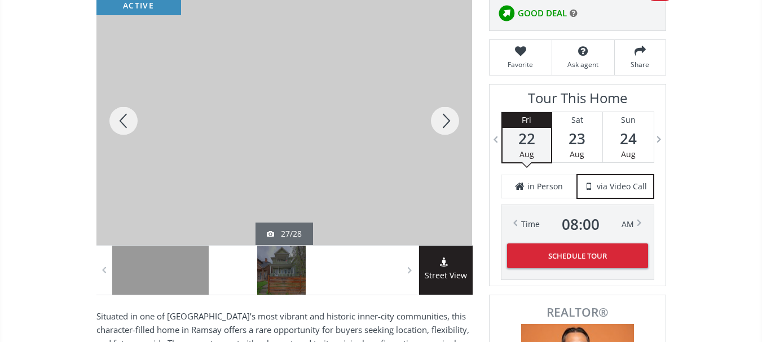
click at [126, 123] on div at bounding box center [123, 121] width 54 height 249
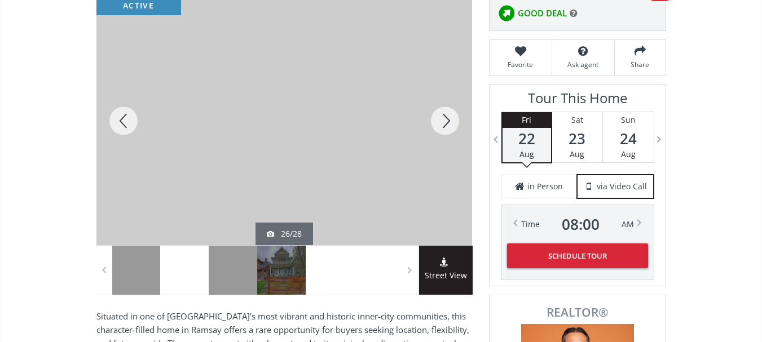
click at [440, 121] on div at bounding box center [445, 121] width 54 height 249
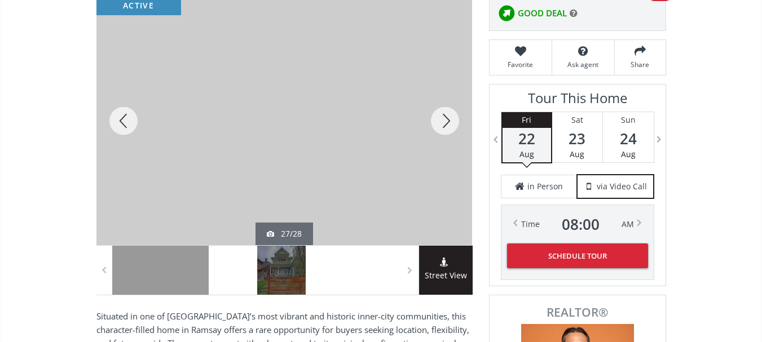
click at [443, 122] on div at bounding box center [445, 121] width 54 height 249
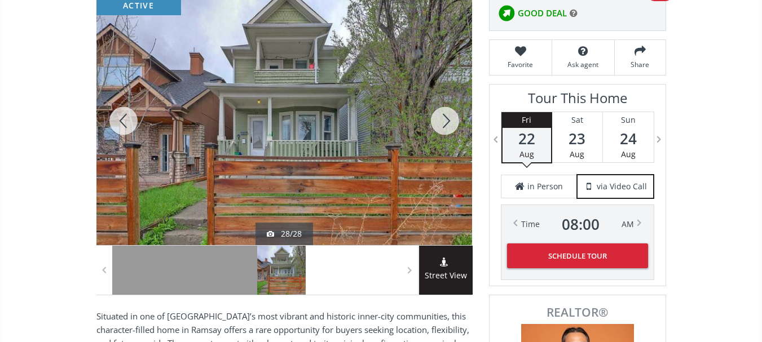
click at [443, 122] on div at bounding box center [445, 121] width 54 height 249
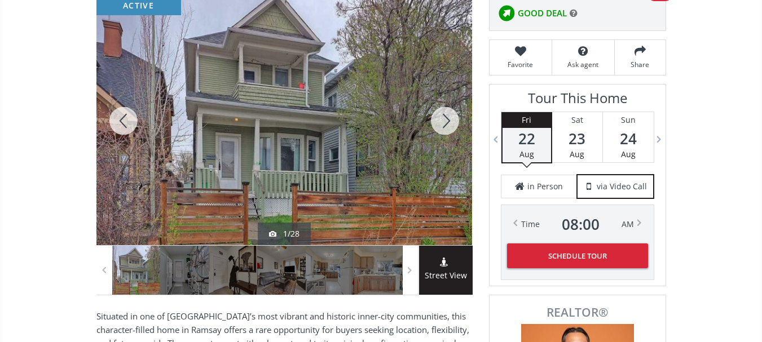
click at [455, 118] on div at bounding box center [445, 121] width 54 height 249
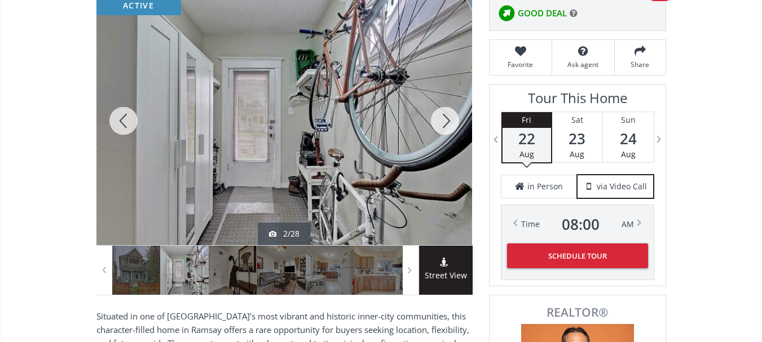
click at [448, 122] on div at bounding box center [445, 121] width 54 height 249
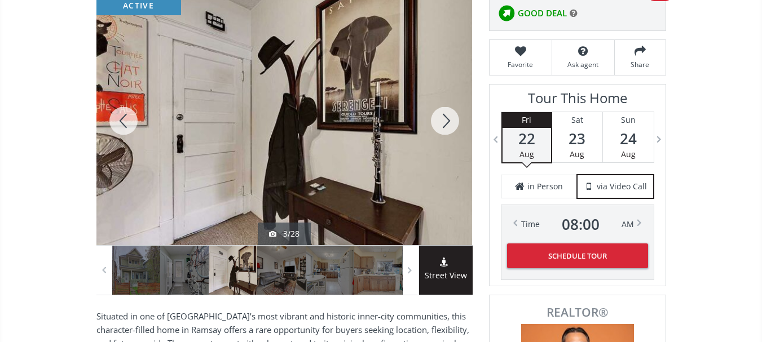
click at [448, 122] on div at bounding box center [445, 121] width 54 height 249
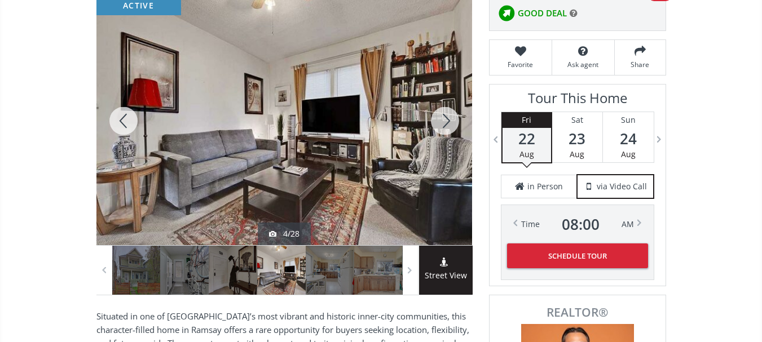
click at [447, 122] on div at bounding box center [445, 121] width 54 height 249
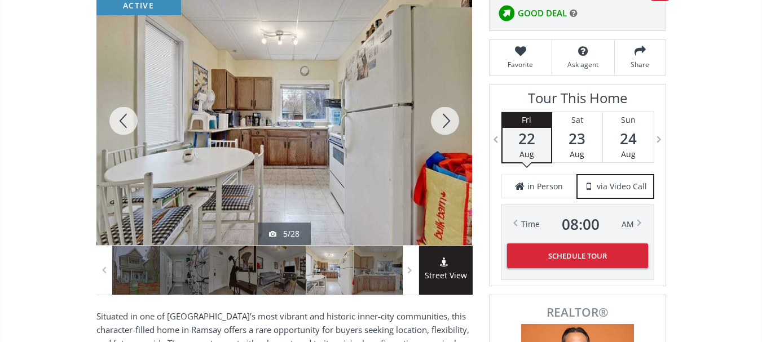
click at [447, 122] on div at bounding box center [445, 121] width 54 height 249
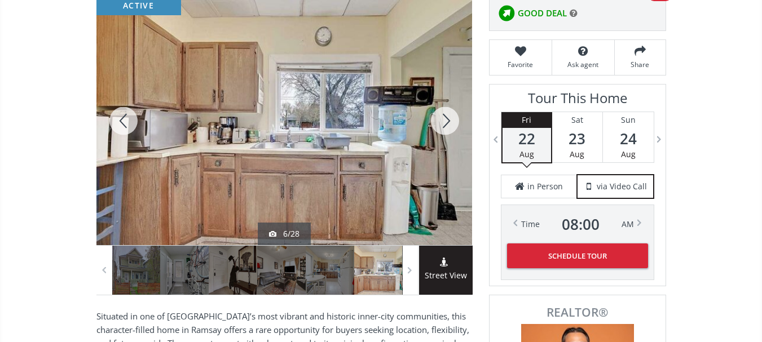
click at [447, 122] on div at bounding box center [445, 121] width 54 height 249
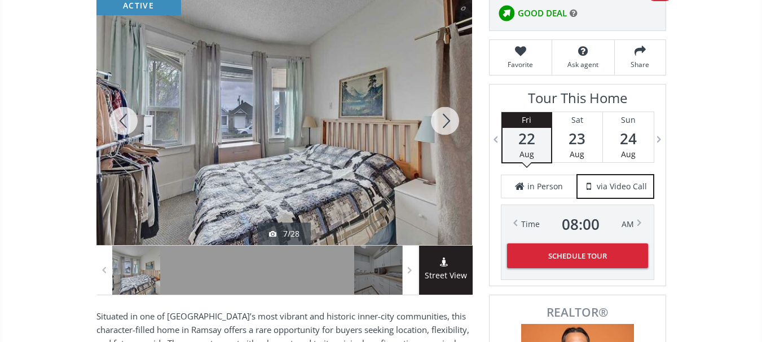
click at [447, 122] on div at bounding box center [445, 121] width 54 height 249
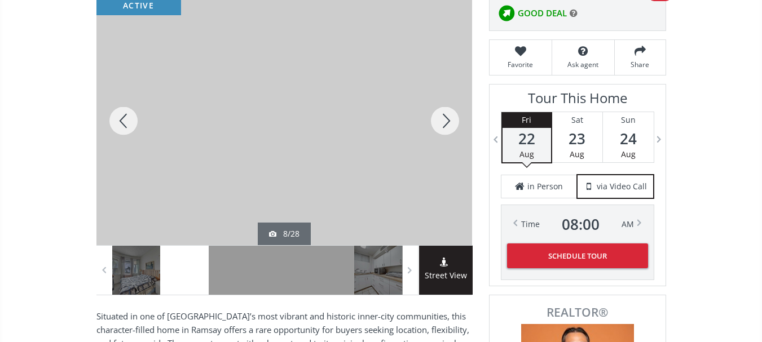
click at [447, 122] on div at bounding box center [445, 121] width 54 height 249
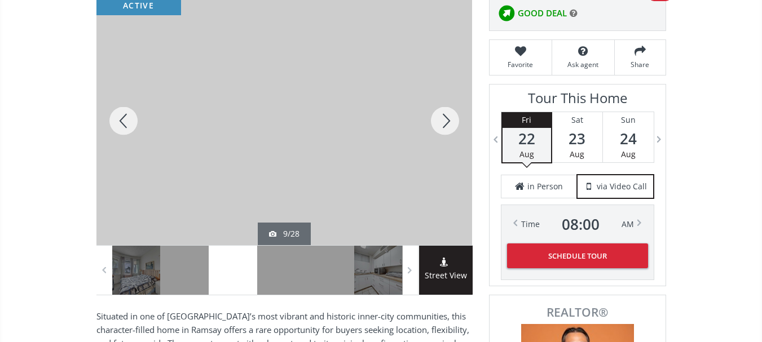
click at [447, 122] on div at bounding box center [445, 121] width 54 height 249
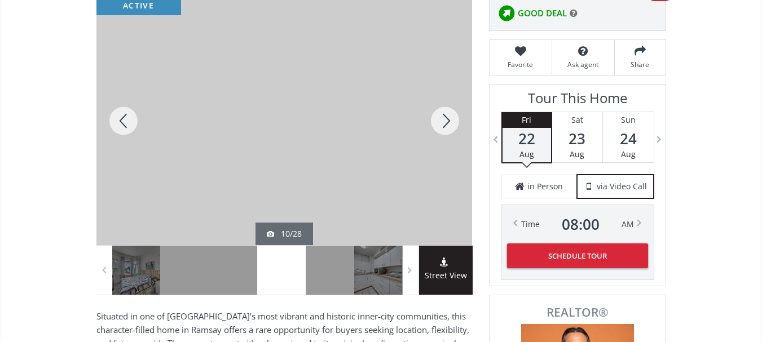
click at [447, 122] on div at bounding box center [445, 121] width 54 height 249
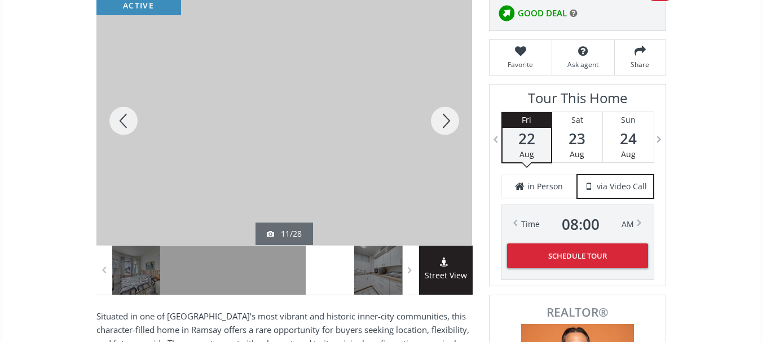
click at [447, 122] on div at bounding box center [445, 121] width 54 height 249
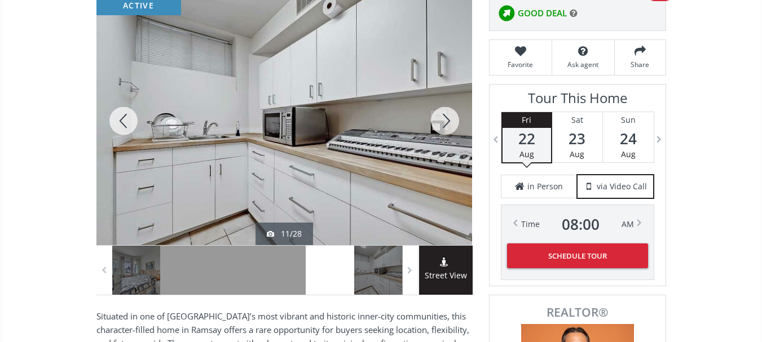
click at [447, 122] on div at bounding box center [445, 121] width 54 height 249
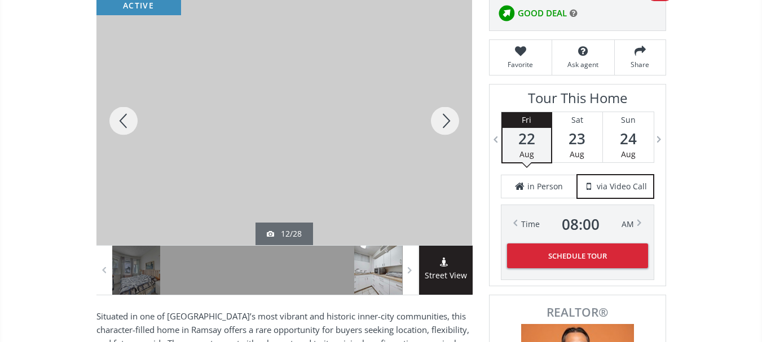
click at [447, 122] on div at bounding box center [445, 121] width 54 height 249
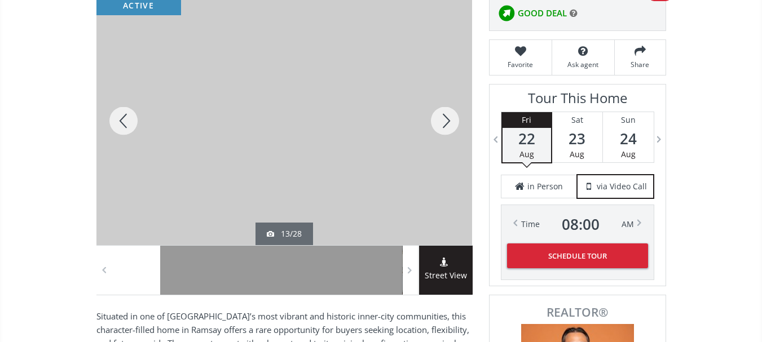
click at [447, 122] on div at bounding box center [445, 121] width 54 height 249
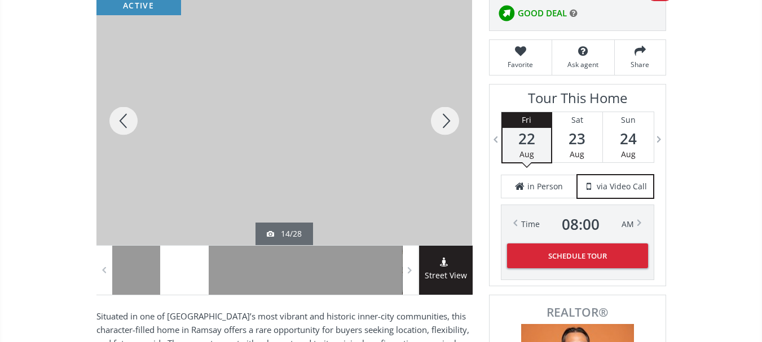
click at [447, 122] on div at bounding box center [445, 121] width 54 height 249
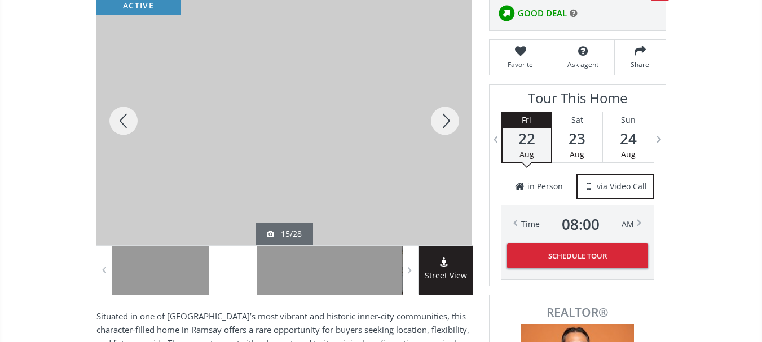
click at [447, 122] on div at bounding box center [445, 121] width 54 height 249
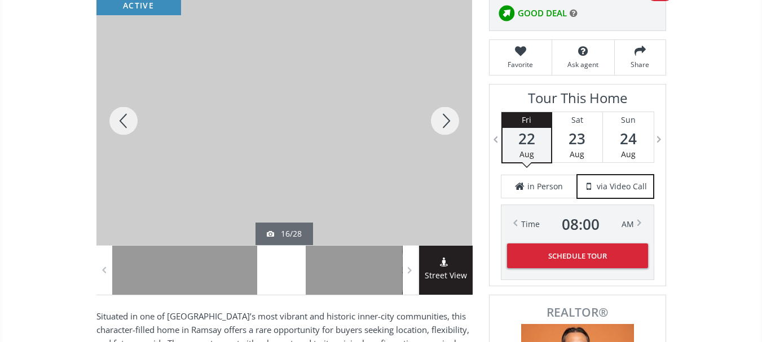
click at [447, 122] on div at bounding box center [445, 121] width 54 height 249
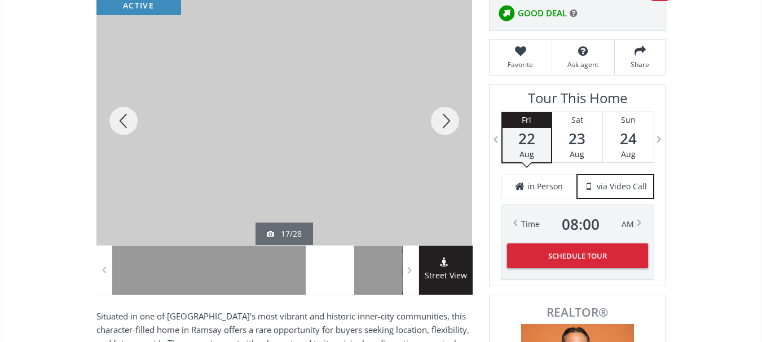
click at [447, 122] on div at bounding box center [445, 121] width 54 height 249
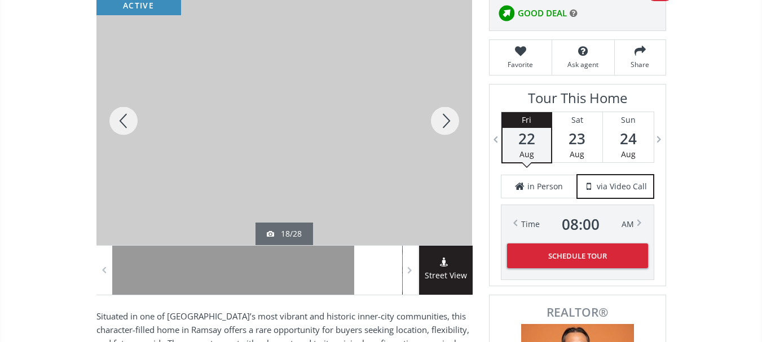
click at [447, 122] on div at bounding box center [445, 121] width 54 height 249
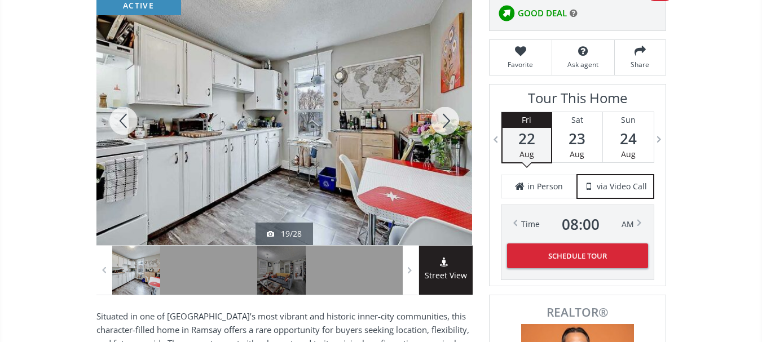
click at [447, 122] on div at bounding box center [445, 121] width 54 height 249
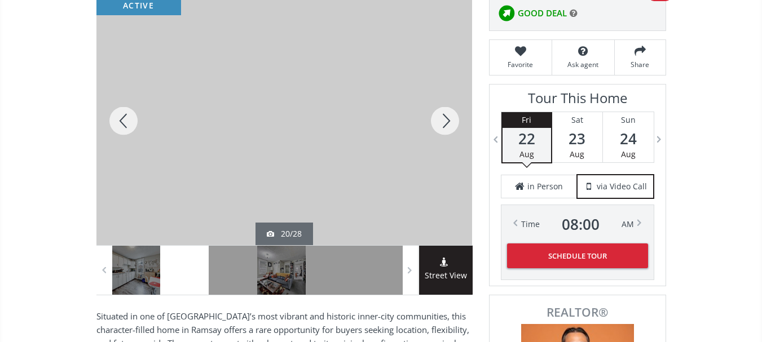
click at [447, 122] on div at bounding box center [445, 121] width 54 height 249
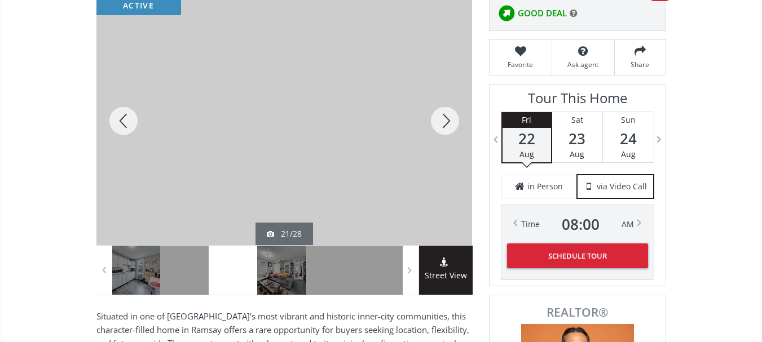
click at [447, 122] on div at bounding box center [445, 121] width 54 height 249
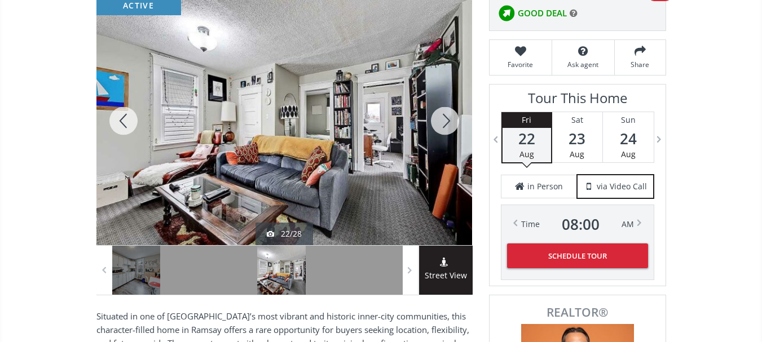
click at [447, 122] on div at bounding box center [445, 121] width 54 height 249
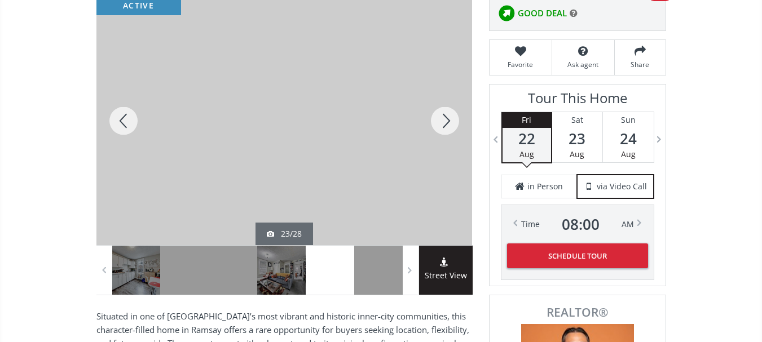
click at [447, 122] on div at bounding box center [445, 121] width 54 height 249
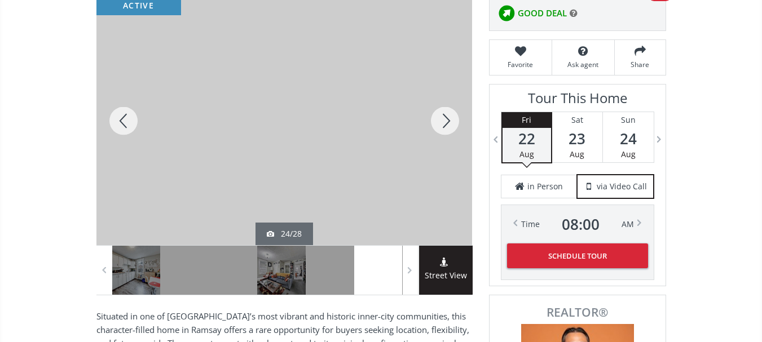
click at [447, 122] on div at bounding box center [445, 121] width 54 height 249
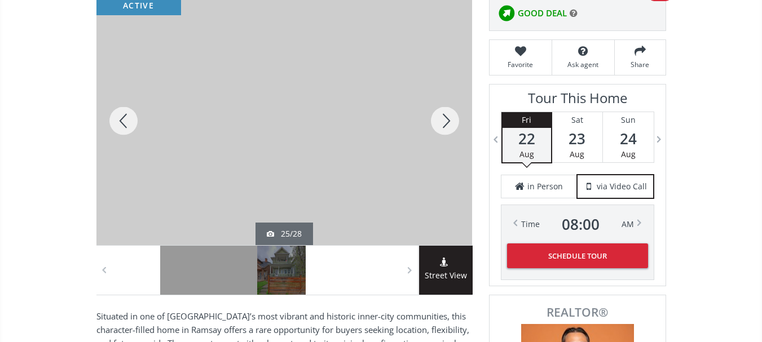
click at [447, 122] on div at bounding box center [445, 121] width 54 height 249
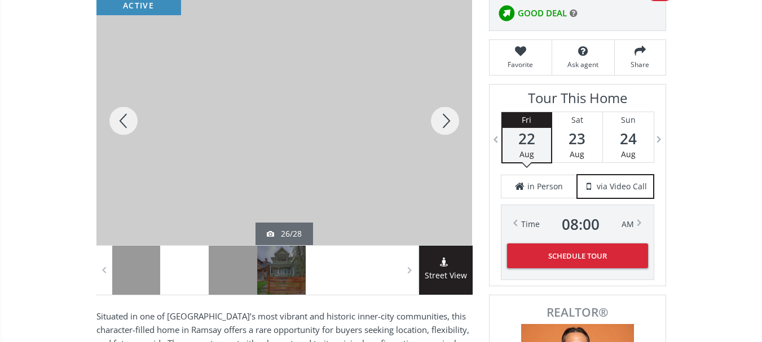
click at [447, 122] on div at bounding box center [445, 121] width 54 height 249
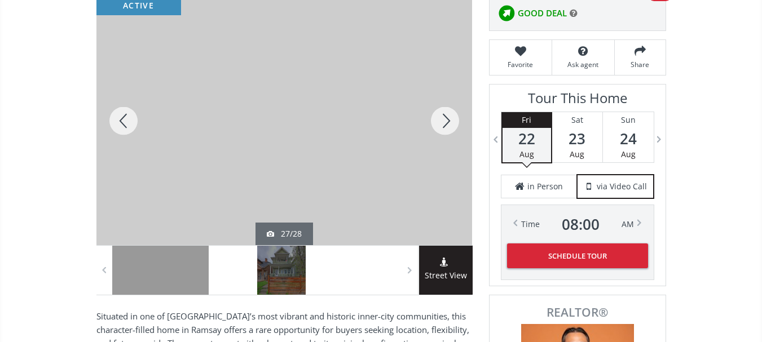
click at [447, 122] on div at bounding box center [445, 121] width 54 height 249
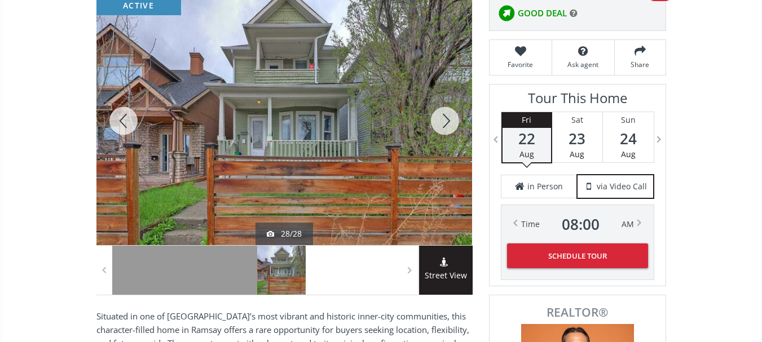
click at [447, 122] on div at bounding box center [445, 121] width 54 height 249
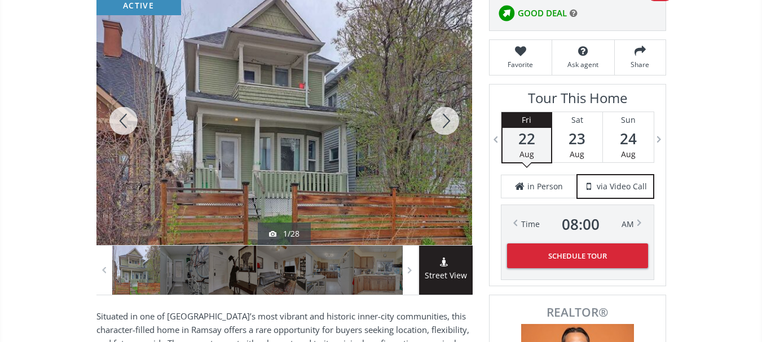
click at [447, 122] on div at bounding box center [445, 121] width 54 height 249
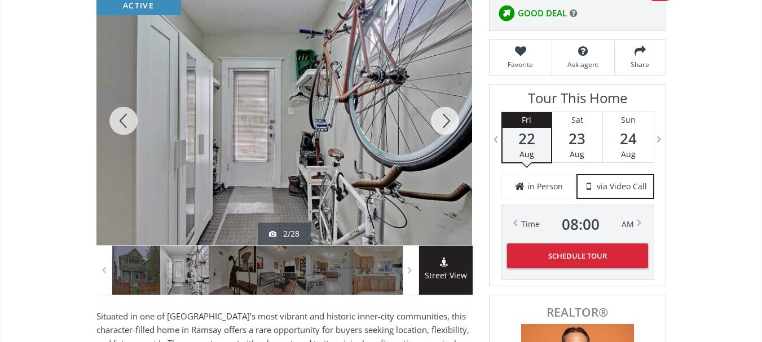
click at [447, 122] on div at bounding box center [445, 121] width 54 height 249
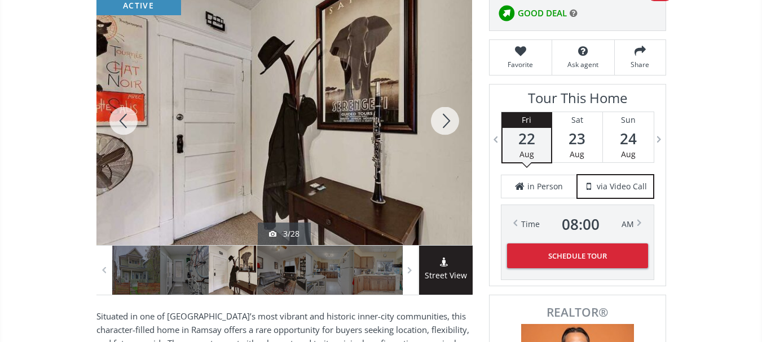
click at [447, 122] on div at bounding box center [445, 121] width 54 height 249
